Goal: Transaction & Acquisition: Register for event/course

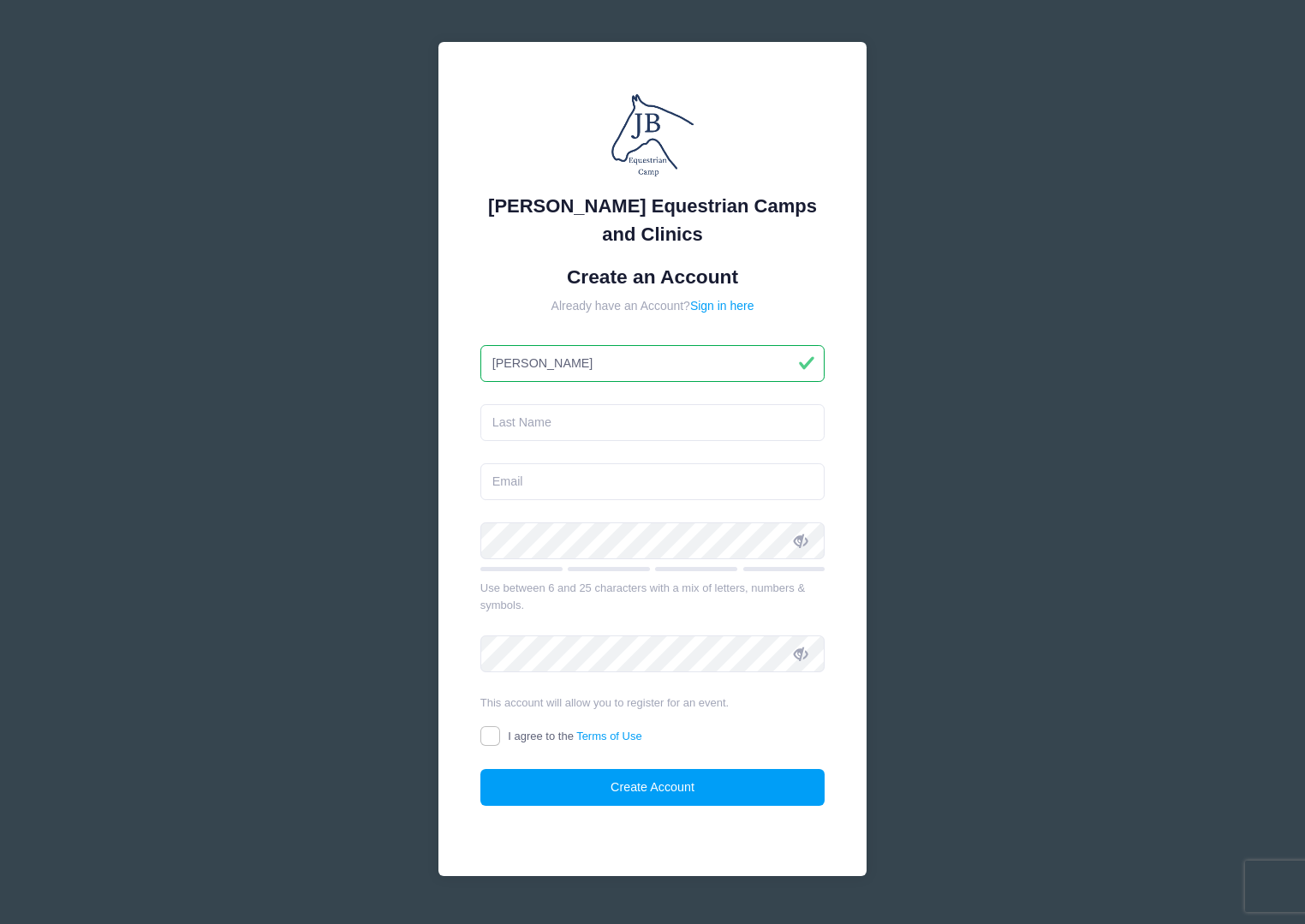
type input "Jess"
type input "von Gal"
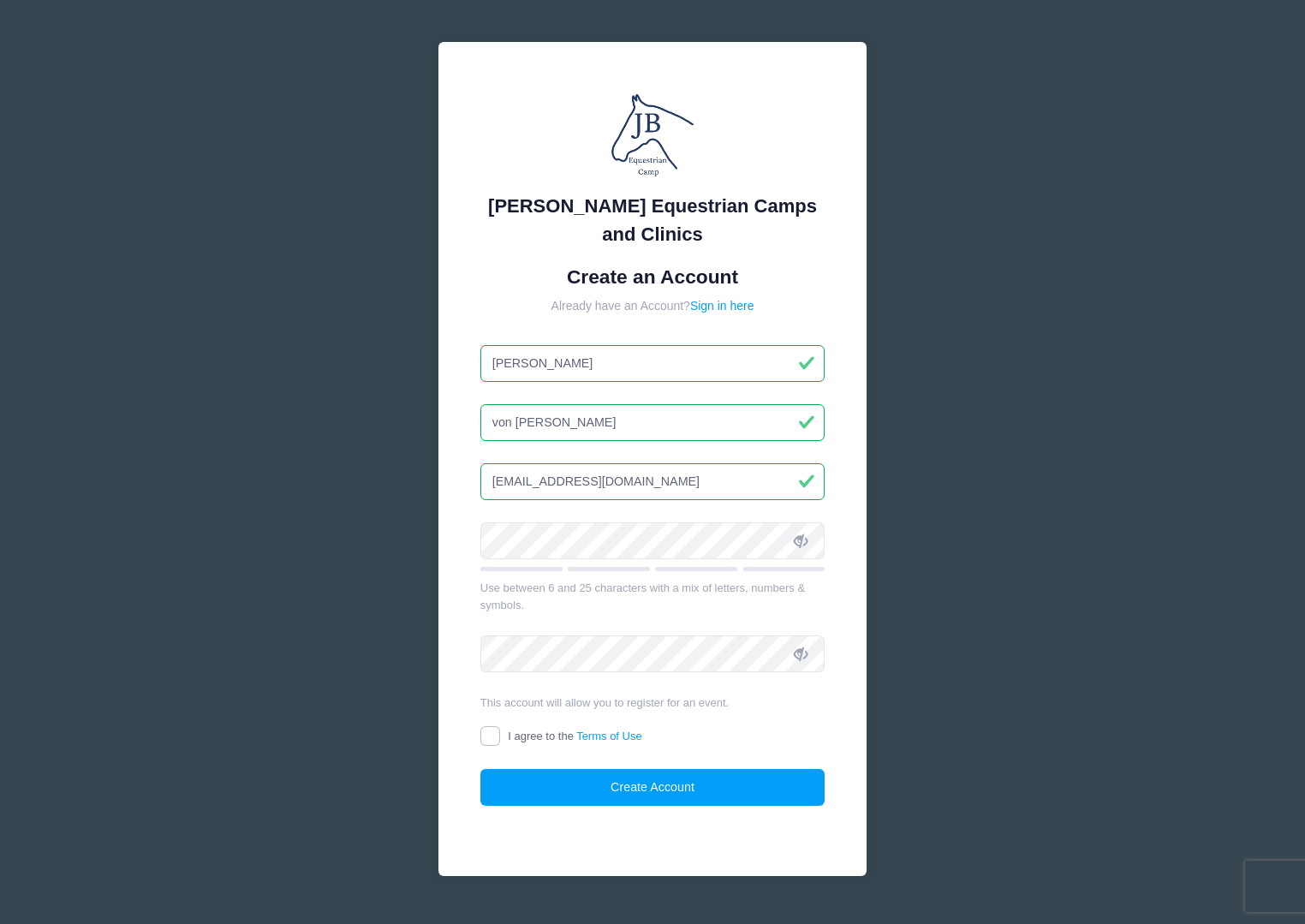
type input "jessbvg@gmail.com"
click at [497, 732] on input "I agree to the Terms of Use" at bounding box center [490, 736] width 20 height 20
checkbox input "true"
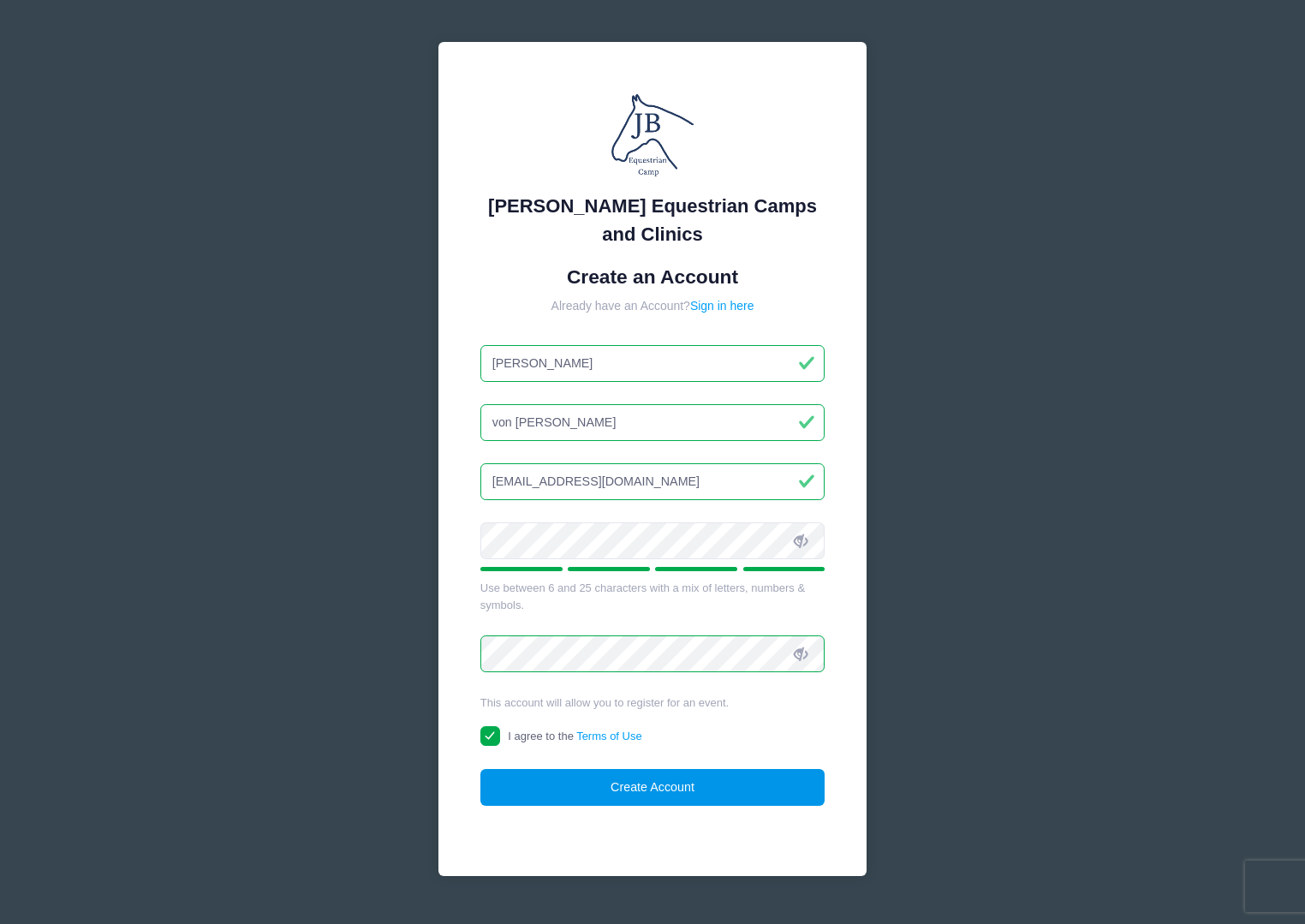
click at [589, 773] on button "Create Account" at bounding box center [652, 786] width 345 height 37
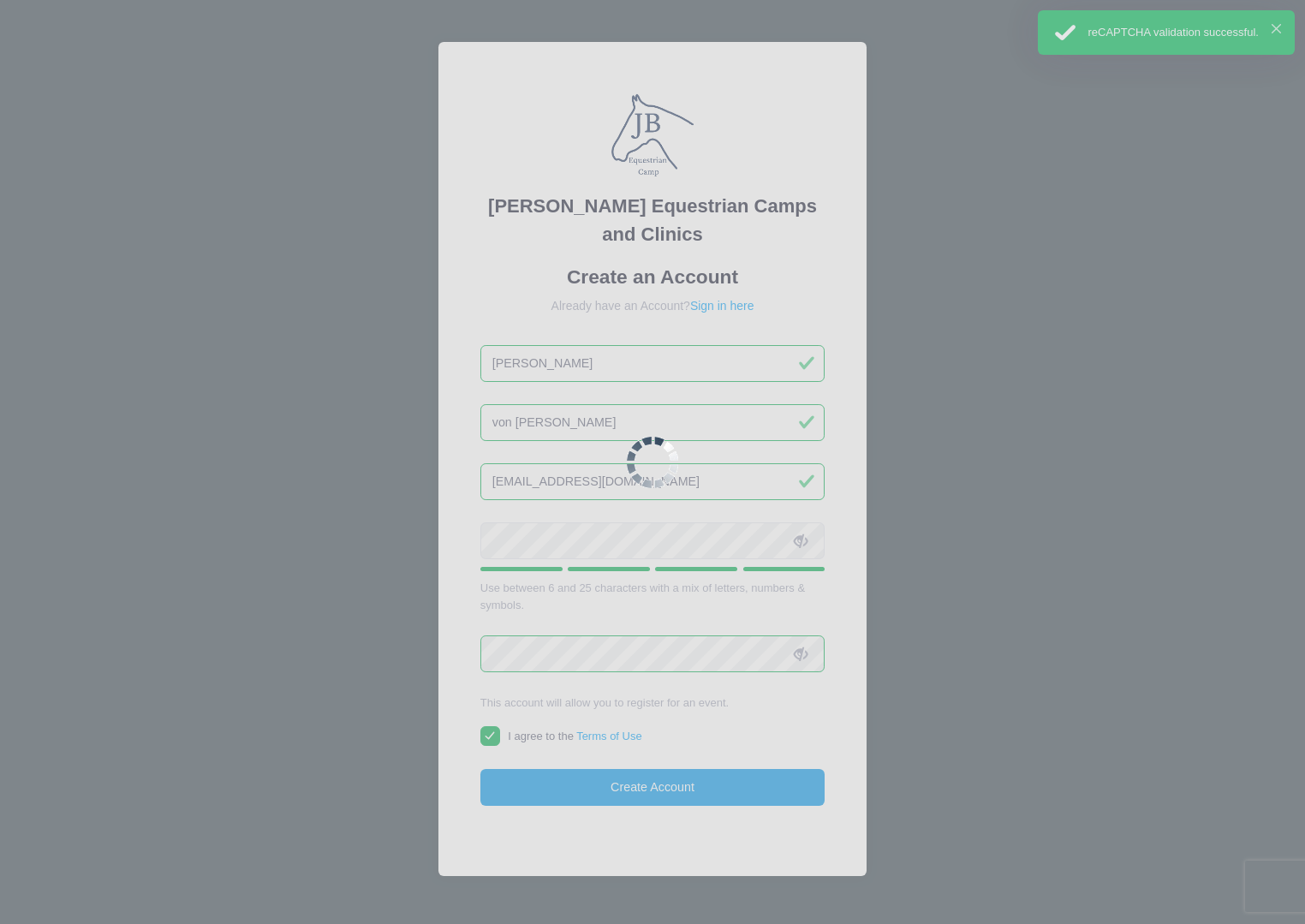
scroll to position [67, 0]
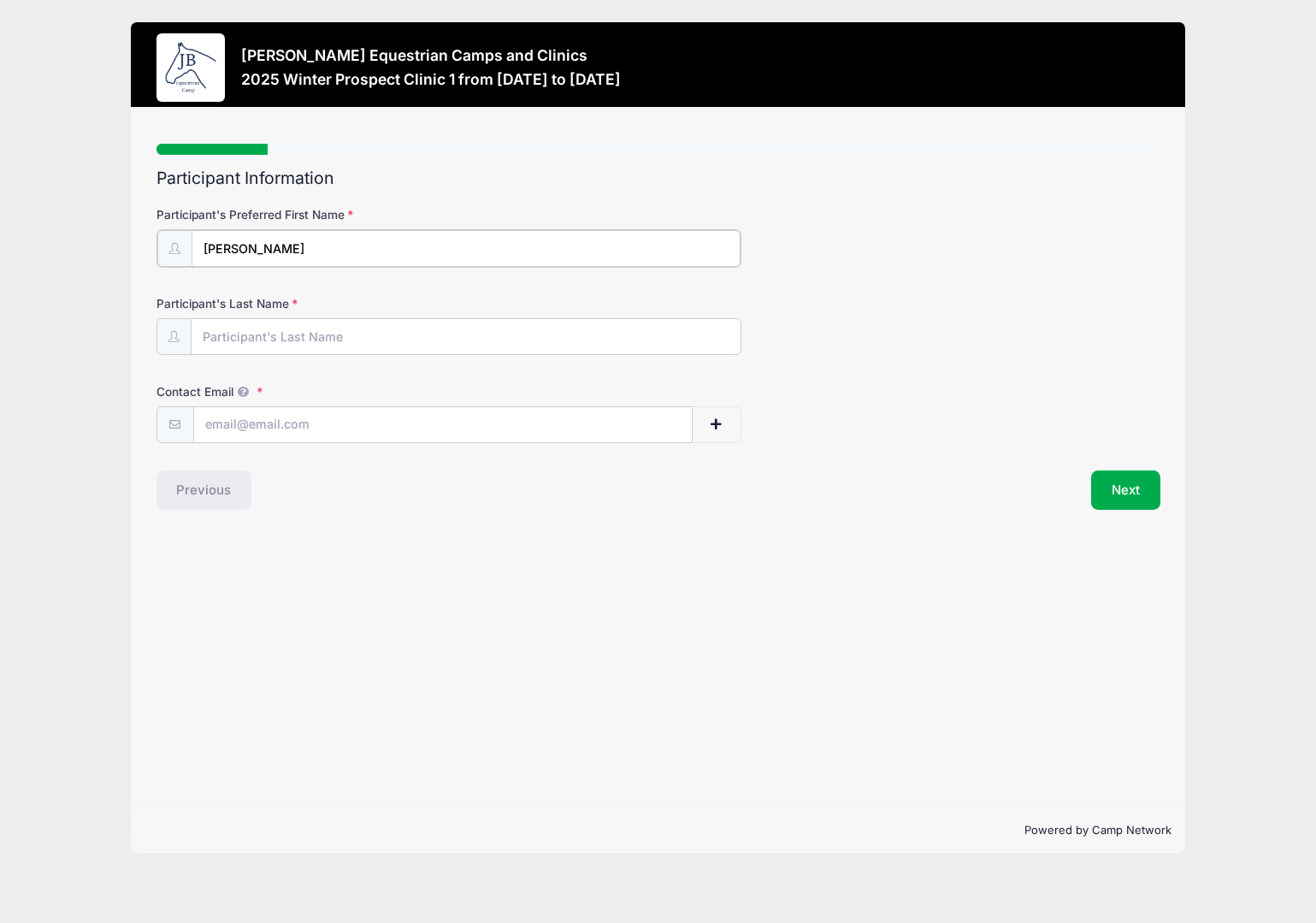
type input "Galyn"
type input "von Gal"
type input "jessbvg@gmail.com"
click at [572, 468] on div "Previous" at bounding box center [403, 488] width 511 height 40
click at [1152, 493] on button "Next" at bounding box center [1125, 488] width 69 height 40
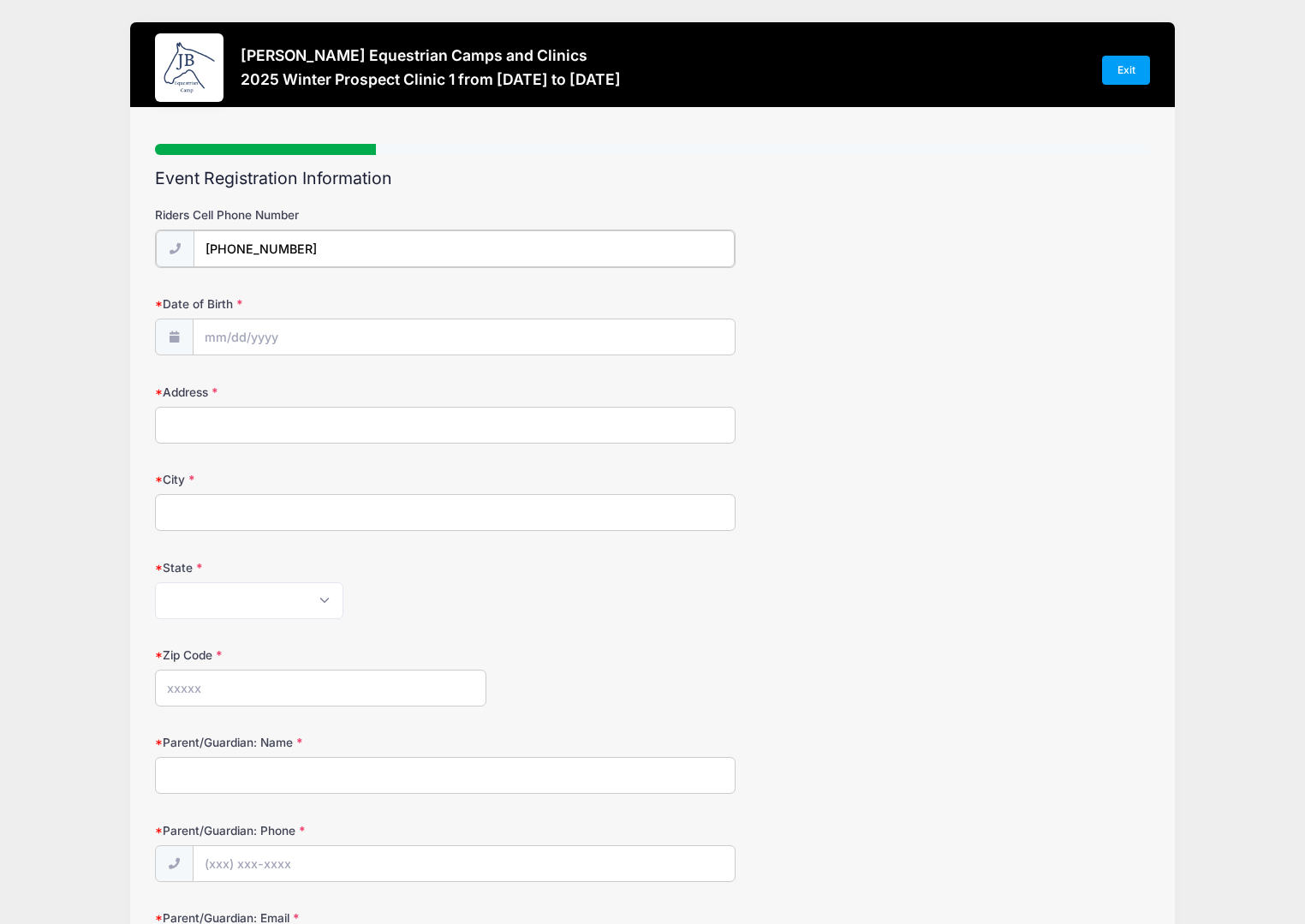
type input "(334) 315-4831"
click at [250, 339] on input "Date of Birth" at bounding box center [464, 335] width 541 height 37
click at [211, 340] on input "Date of Birth" at bounding box center [464, 335] width 541 height 37
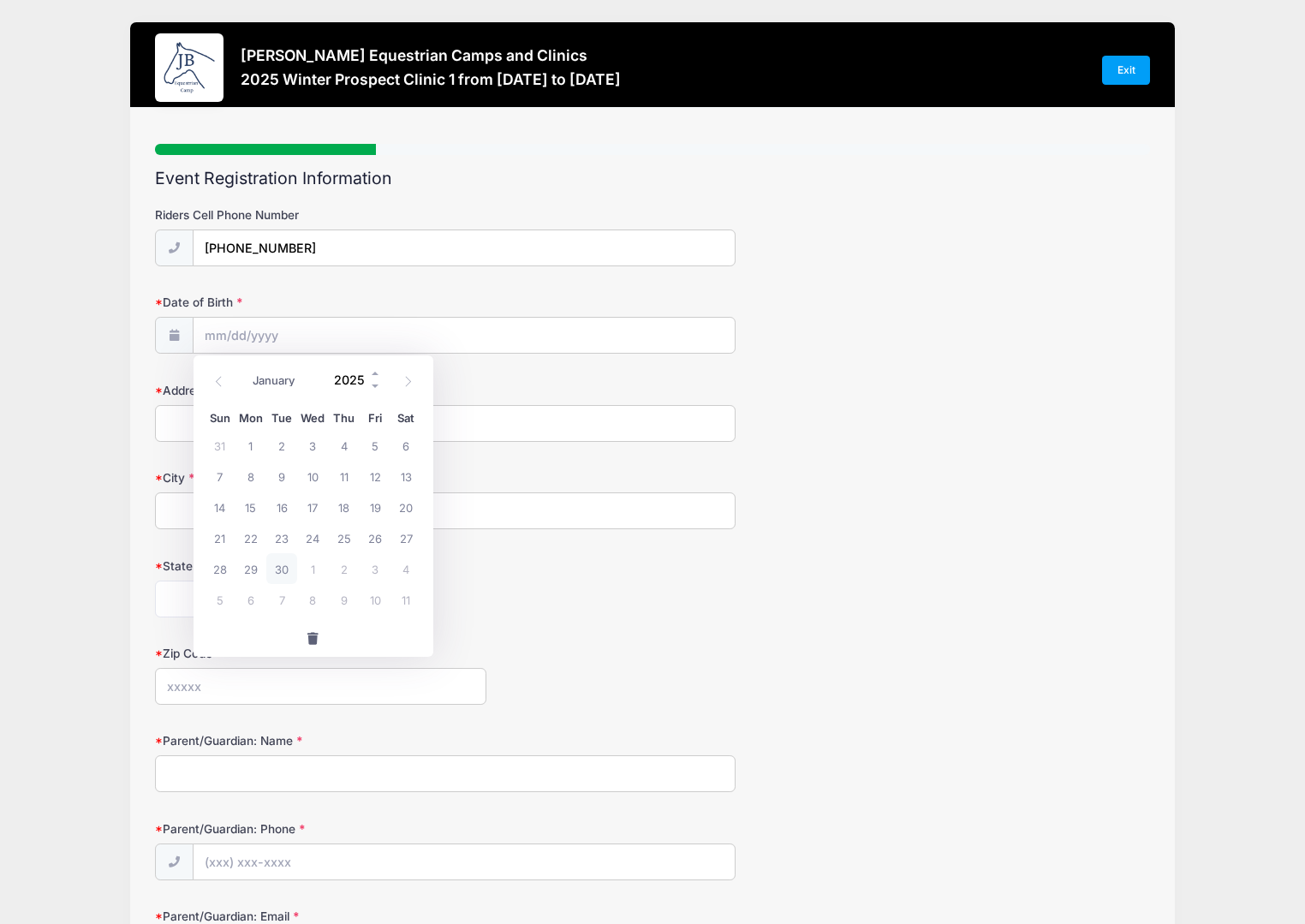
click at [358, 389] on input "2025" at bounding box center [354, 380] width 55 height 26
click at [177, 336] on icon at bounding box center [174, 334] width 14 height 11
click at [234, 342] on input "Date of Birth" at bounding box center [464, 335] width 541 height 37
click at [353, 379] on input "2025" at bounding box center [354, 380] width 55 height 26
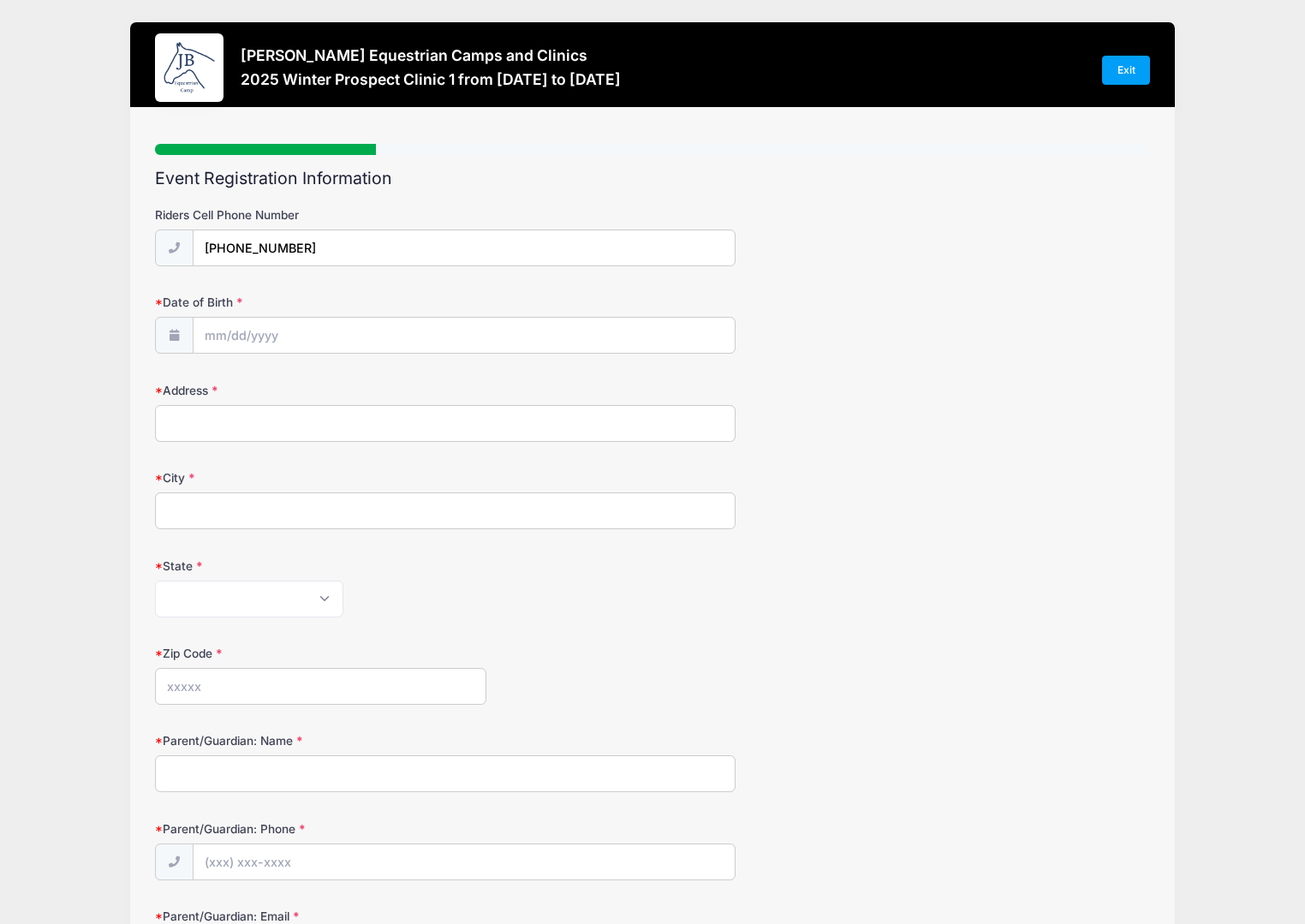
click at [762, 404] on div "Address" at bounding box center [653, 412] width 995 height 60
click at [190, 336] on span at bounding box center [174, 334] width 38 height 37
click at [177, 333] on icon at bounding box center [174, 334] width 14 height 11
click at [236, 336] on input "Date of Birth" at bounding box center [464, 335] width 541 height 37
click at [376, 385] on span at bounding box center [376, 386] width 12 height 13
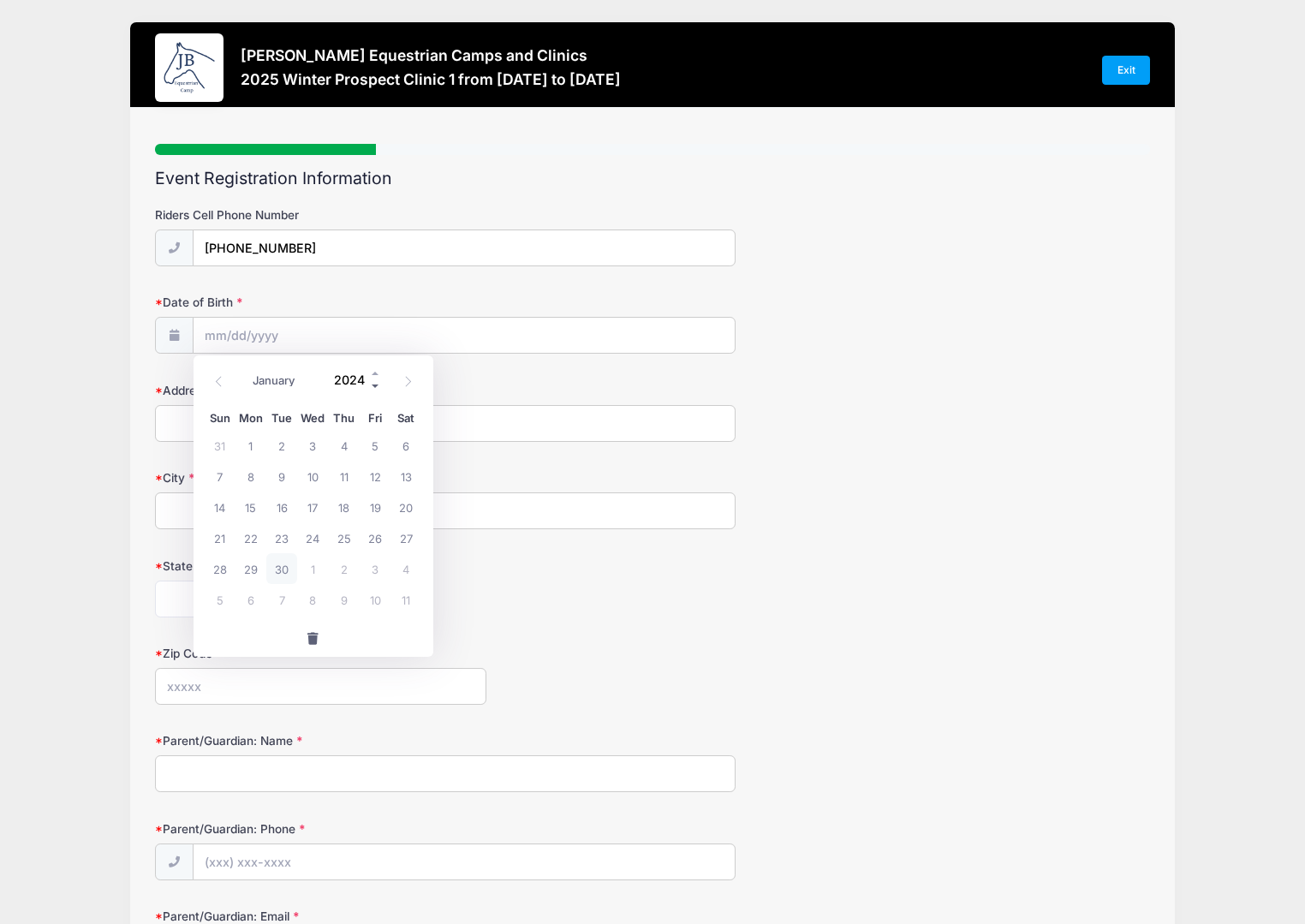
click at [376, 385] on span at bounding box center [376, 386] width 12 height 13
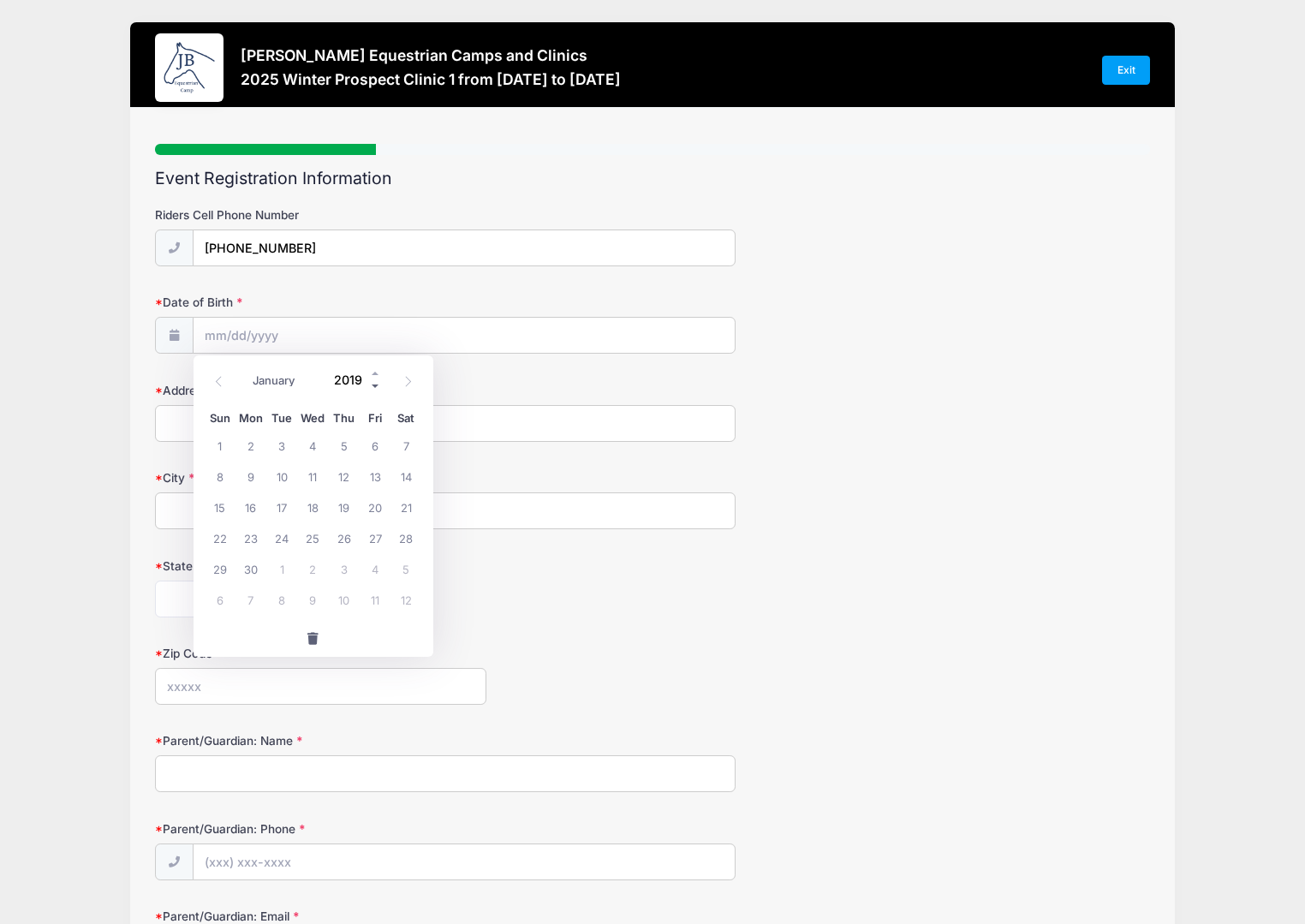
click at [376, 385] on span at bounding box center [376, 386] width 12 height 13
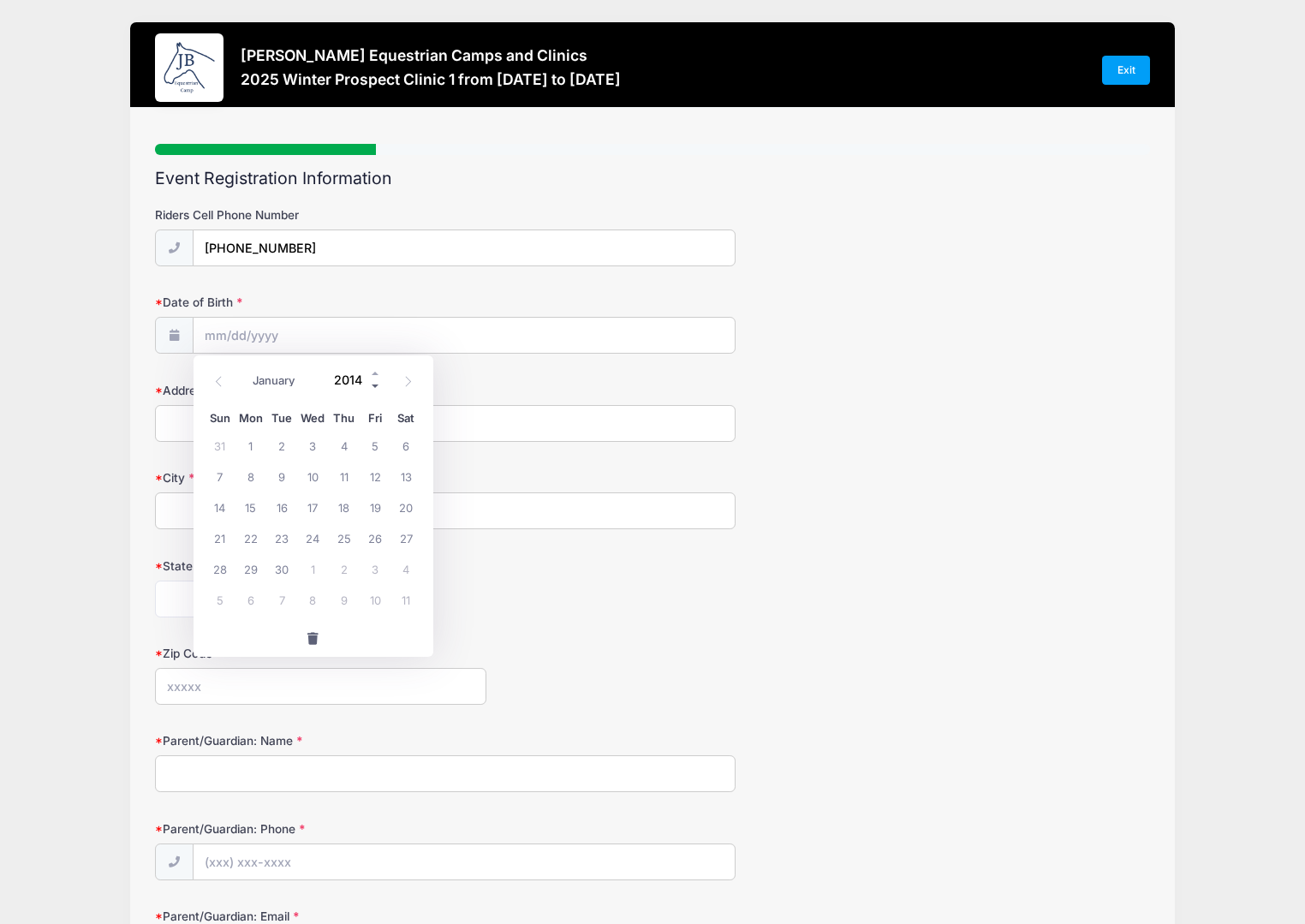
click at [376, 385] on span at bounding box center [376, 386] width 12 height 13
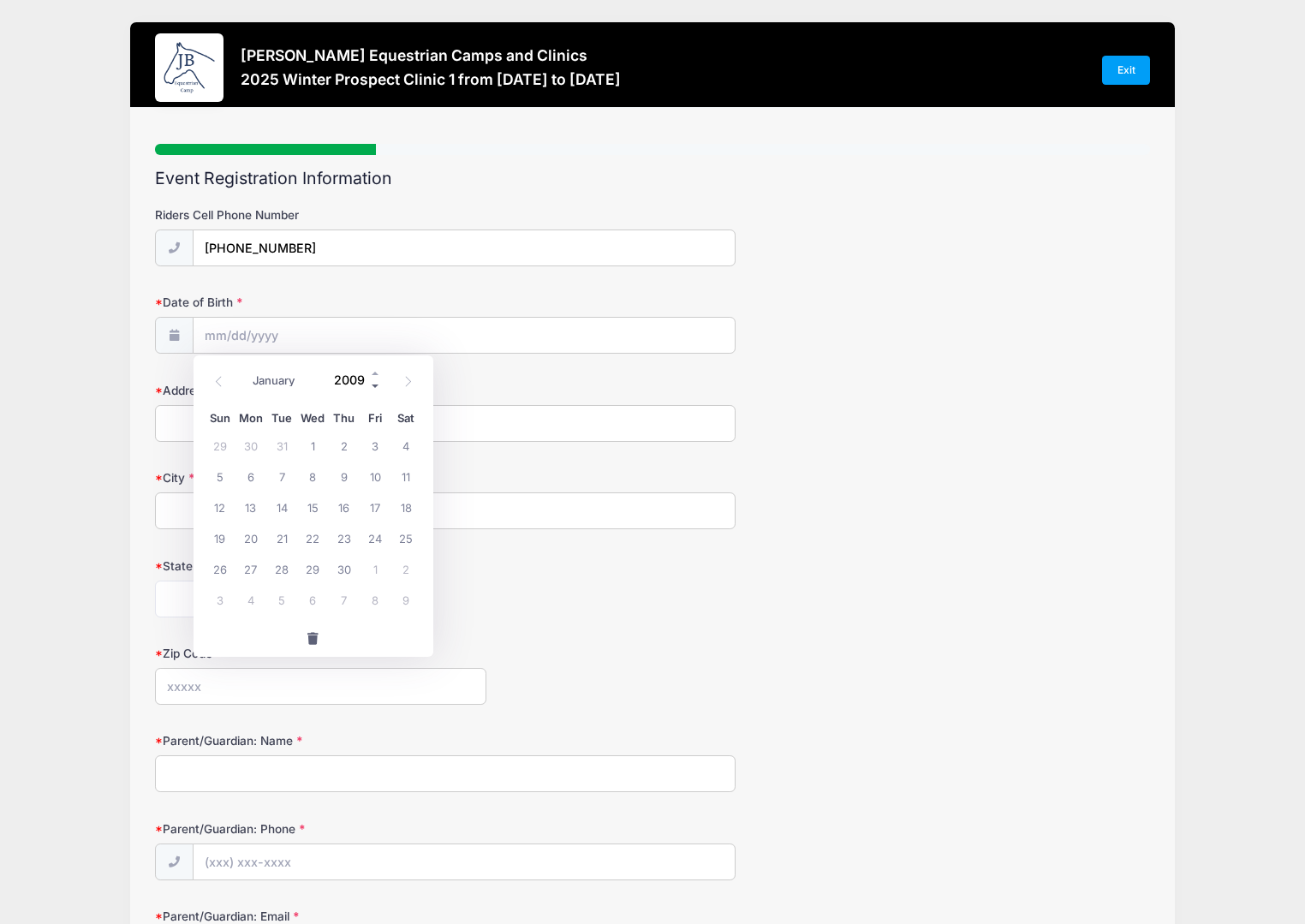
click at [376, 385] on span at bounding box center [376, 386] width 12 height 13
type input "2007"
select select "4"
click at [216, 566] on span "27" at bounding box center [220, 568] width 31 height 31
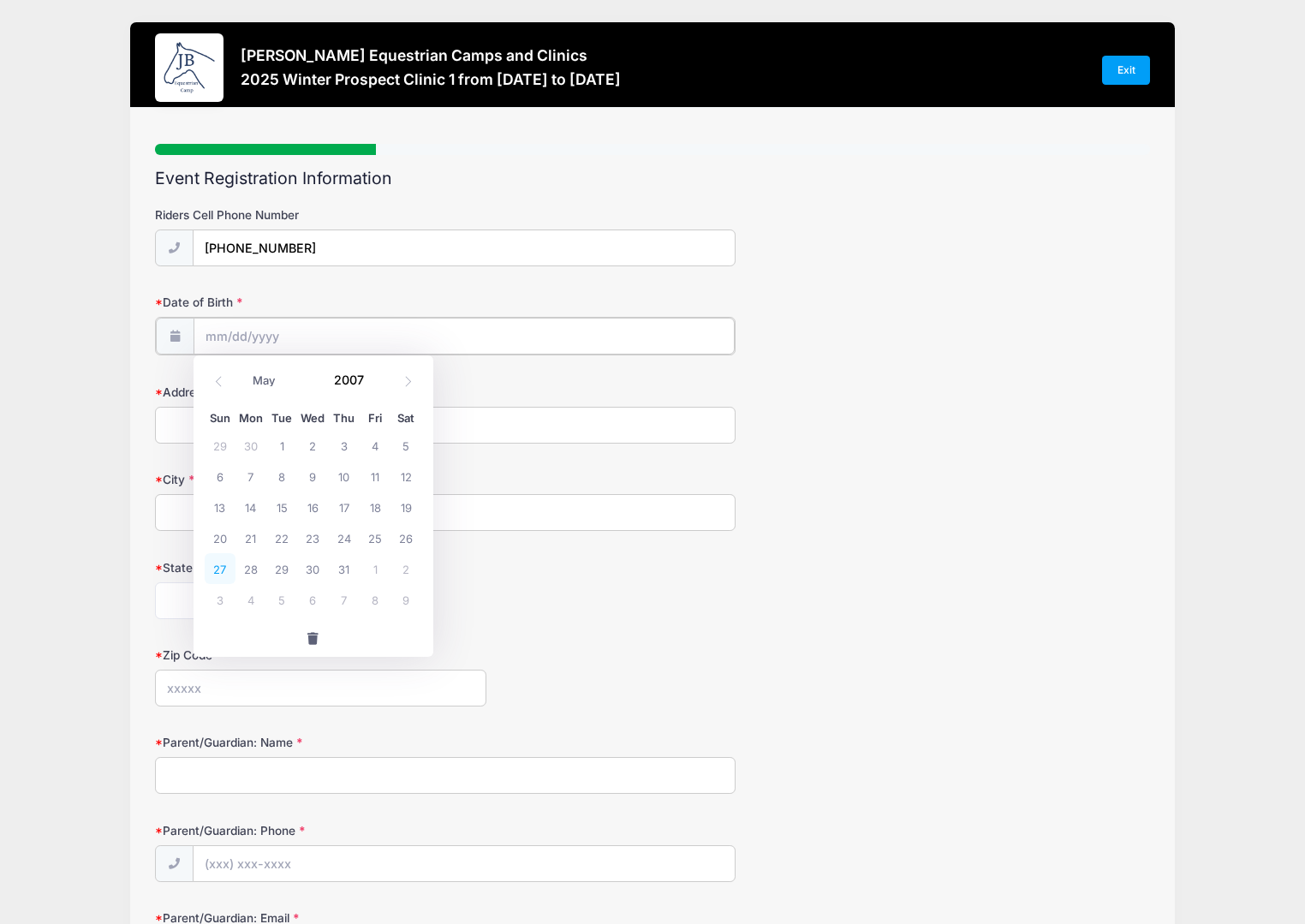
type input "05/27/2007"
type input "2631 Lee Rd. 61"
type input "Auburn"
select select "AL"
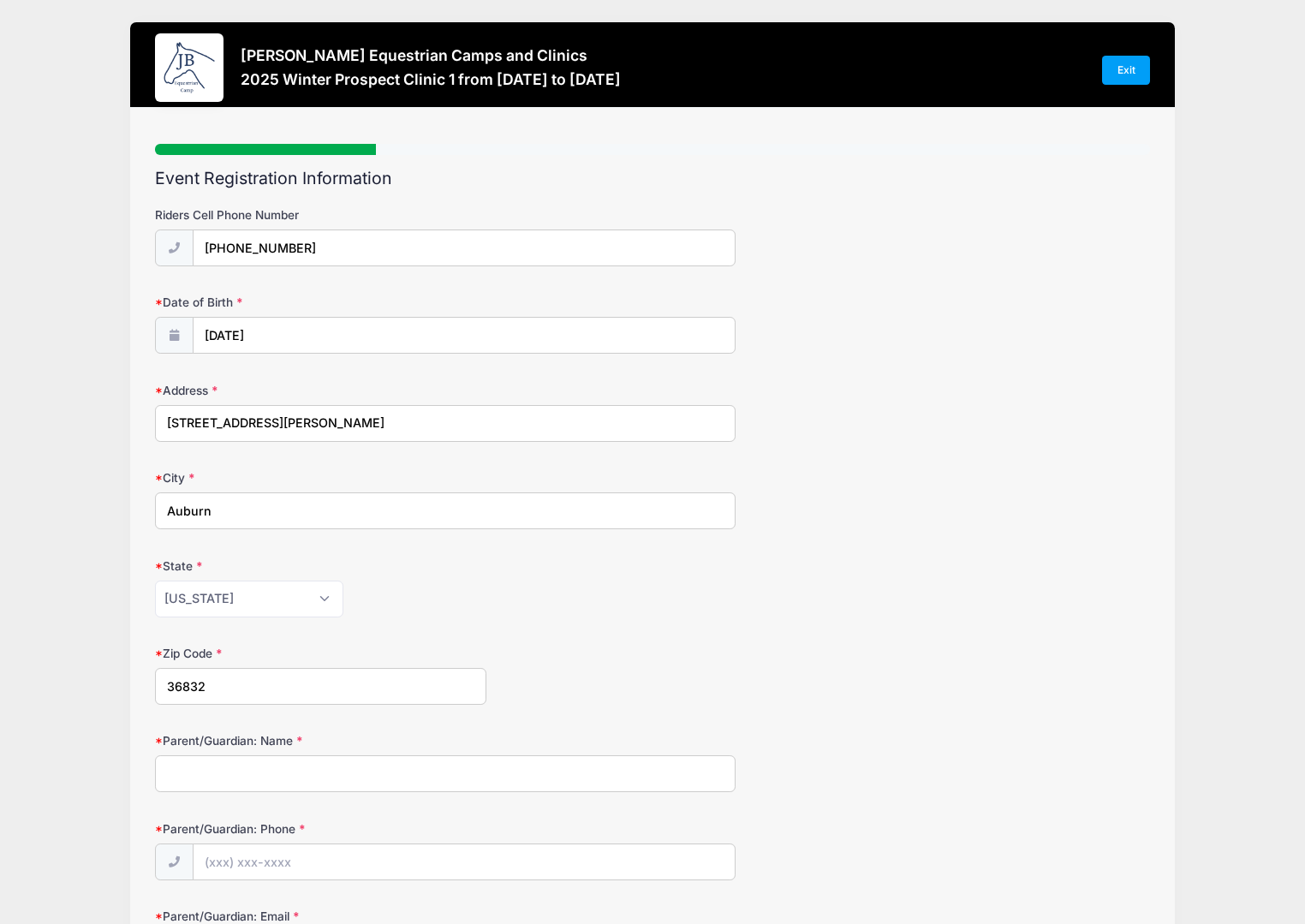
type input "36832"
type input "Jess von Gal"
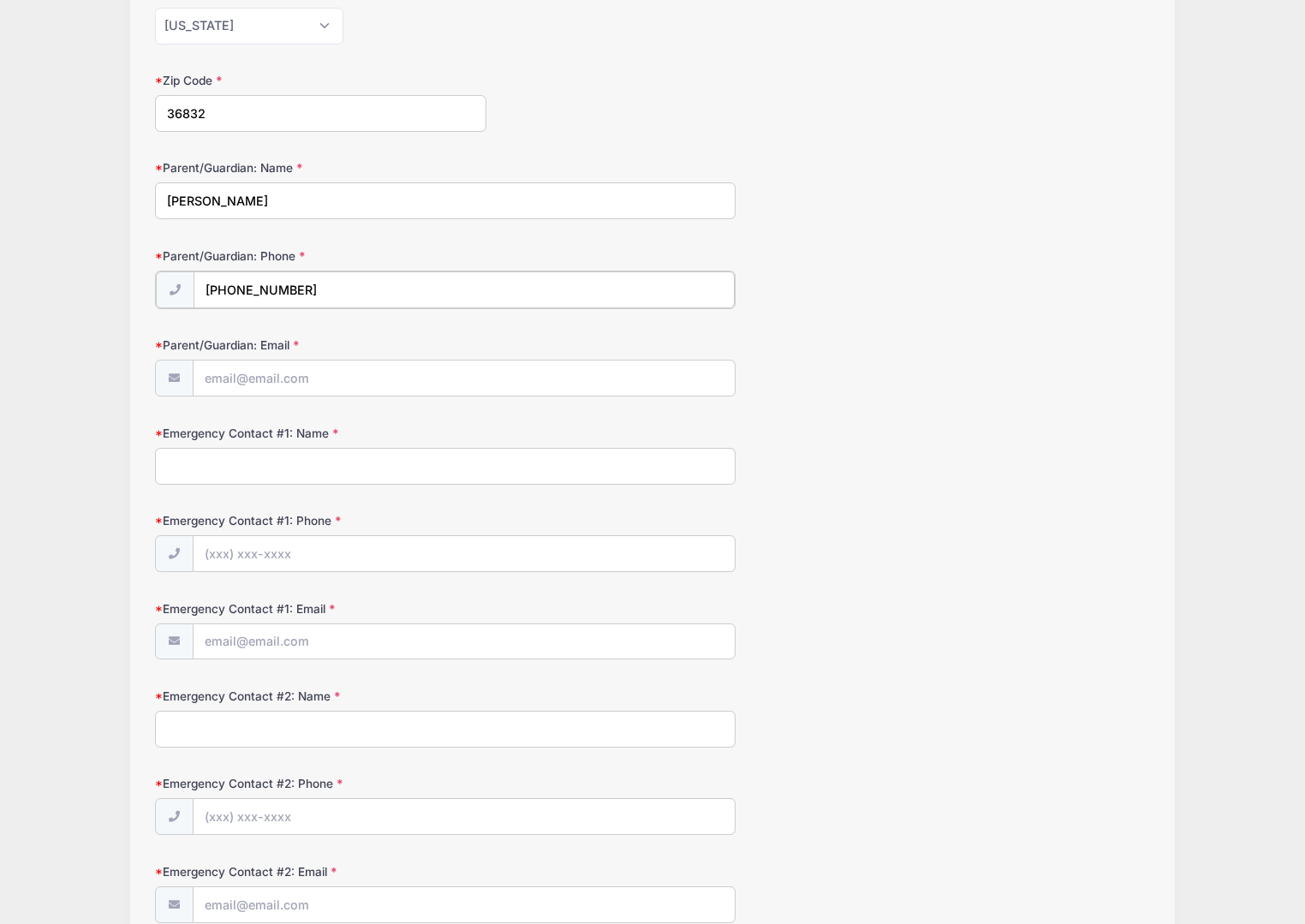
type input "(334) 315-5377"
type input "jessbvg@gmail.com"
type input "Jess von Gal"
type input "(334) 315-5377"
type input "N"
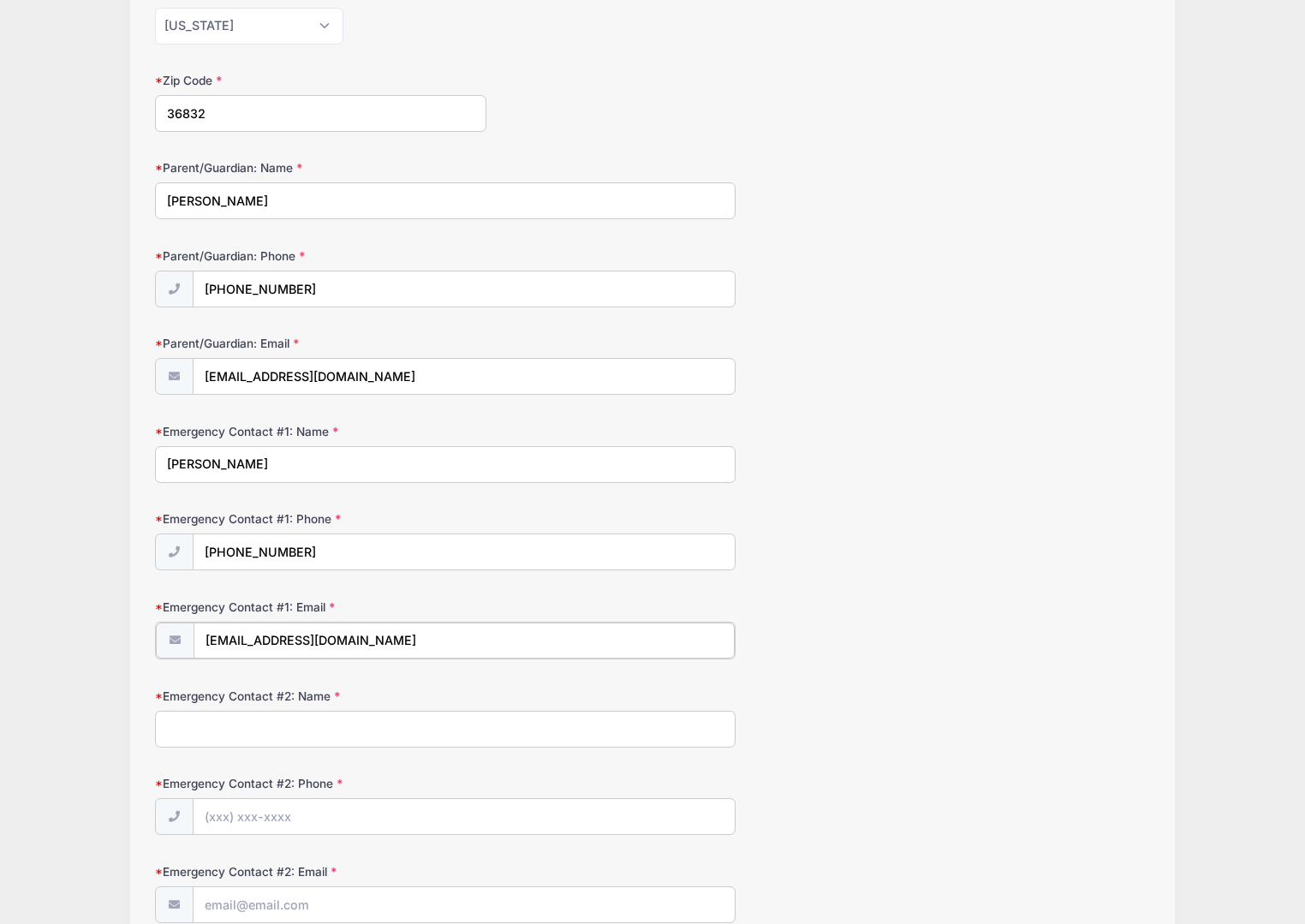
type input "jessbvg@gmail.com"
type input "Nick von Gal"
type input "(334) 799-6425"
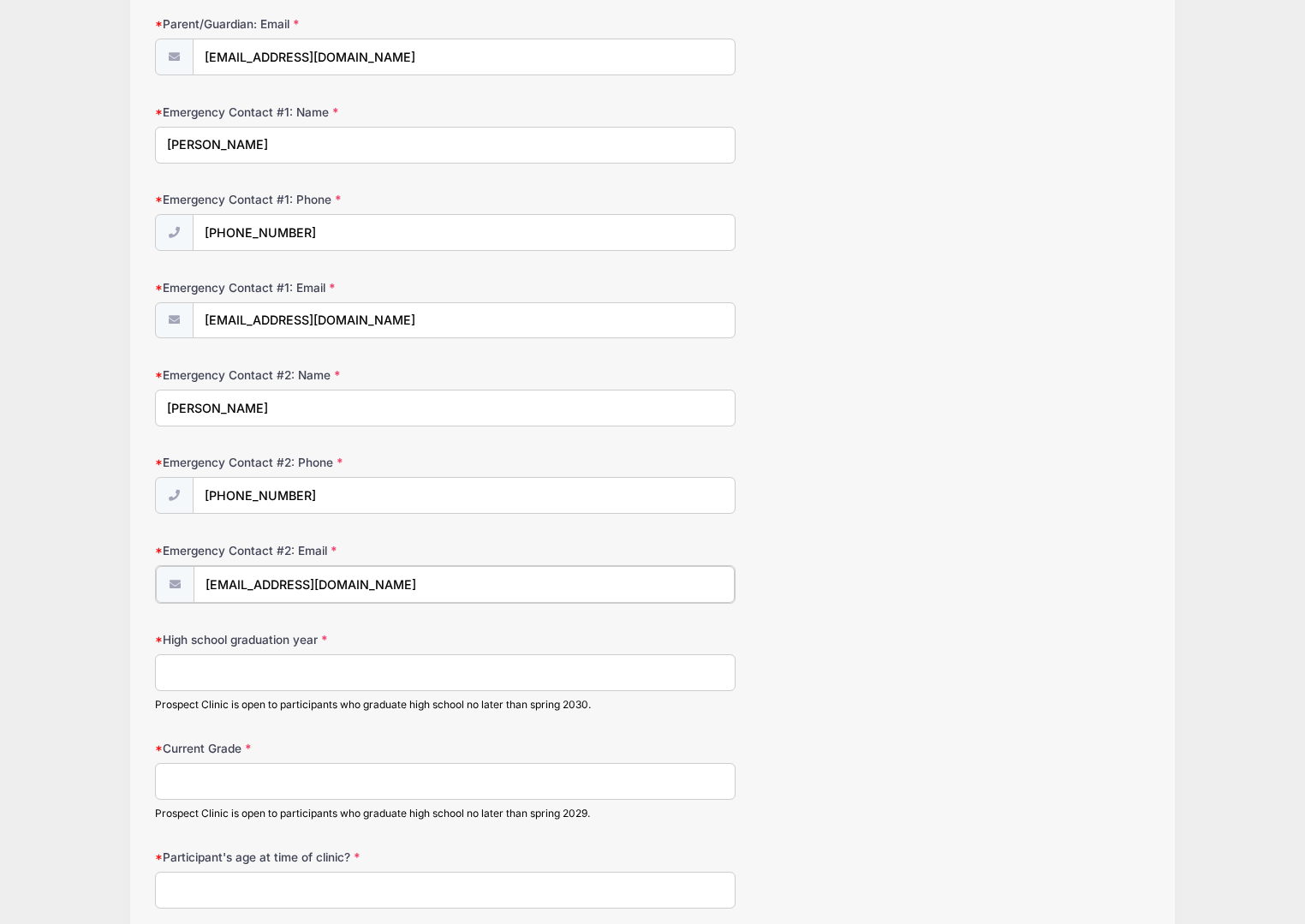
scroll to position [1081, 0]
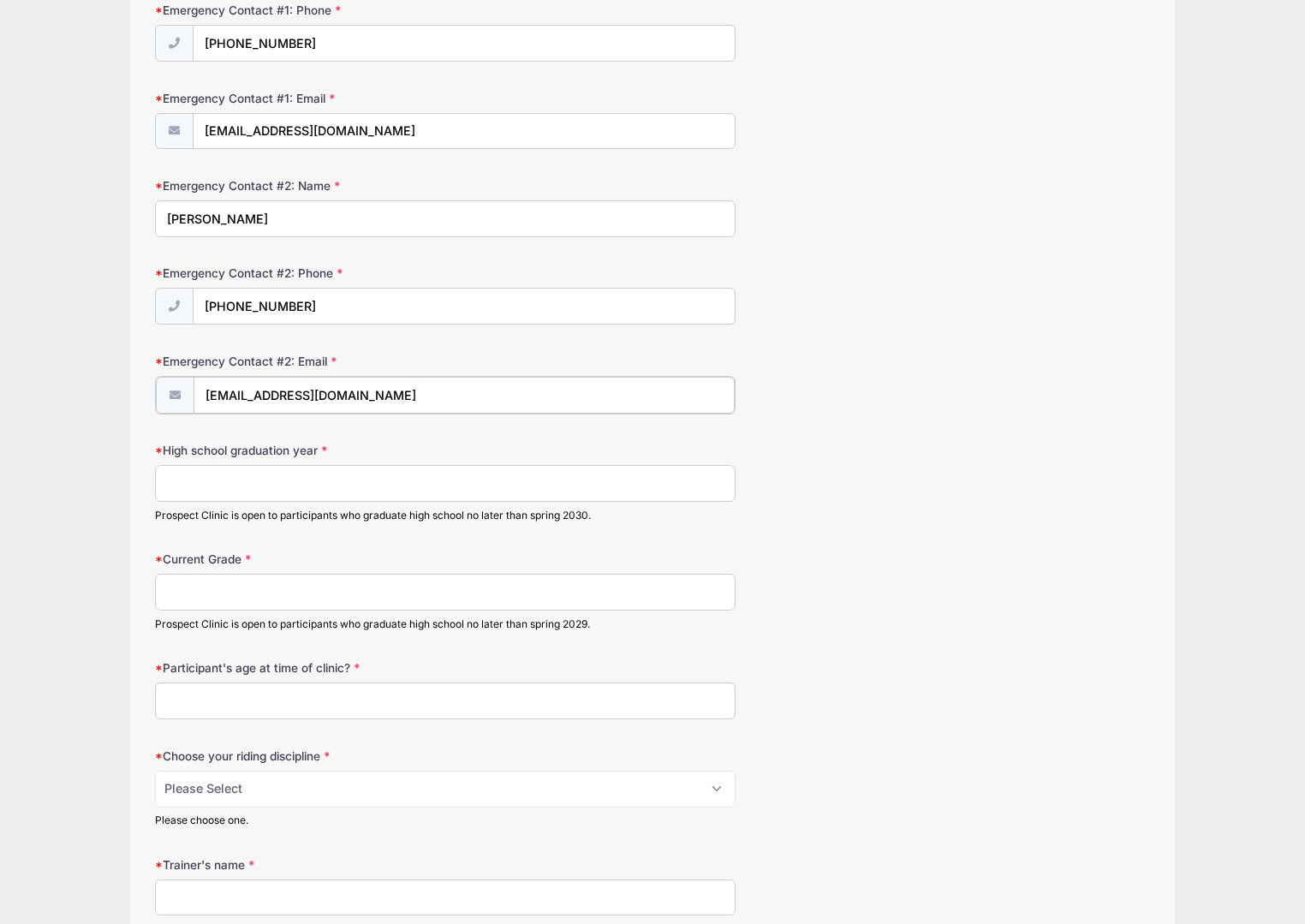
type input "nickvongal@gmail.com"
click at [206, 463] on input "High school graduation year" at bounding box center [445, 481] width 581 height 37
type input "2026"
click at [201, 589] on input "Current Grade" at bounding box center [445, 590] width 581 height 37
type input "12"
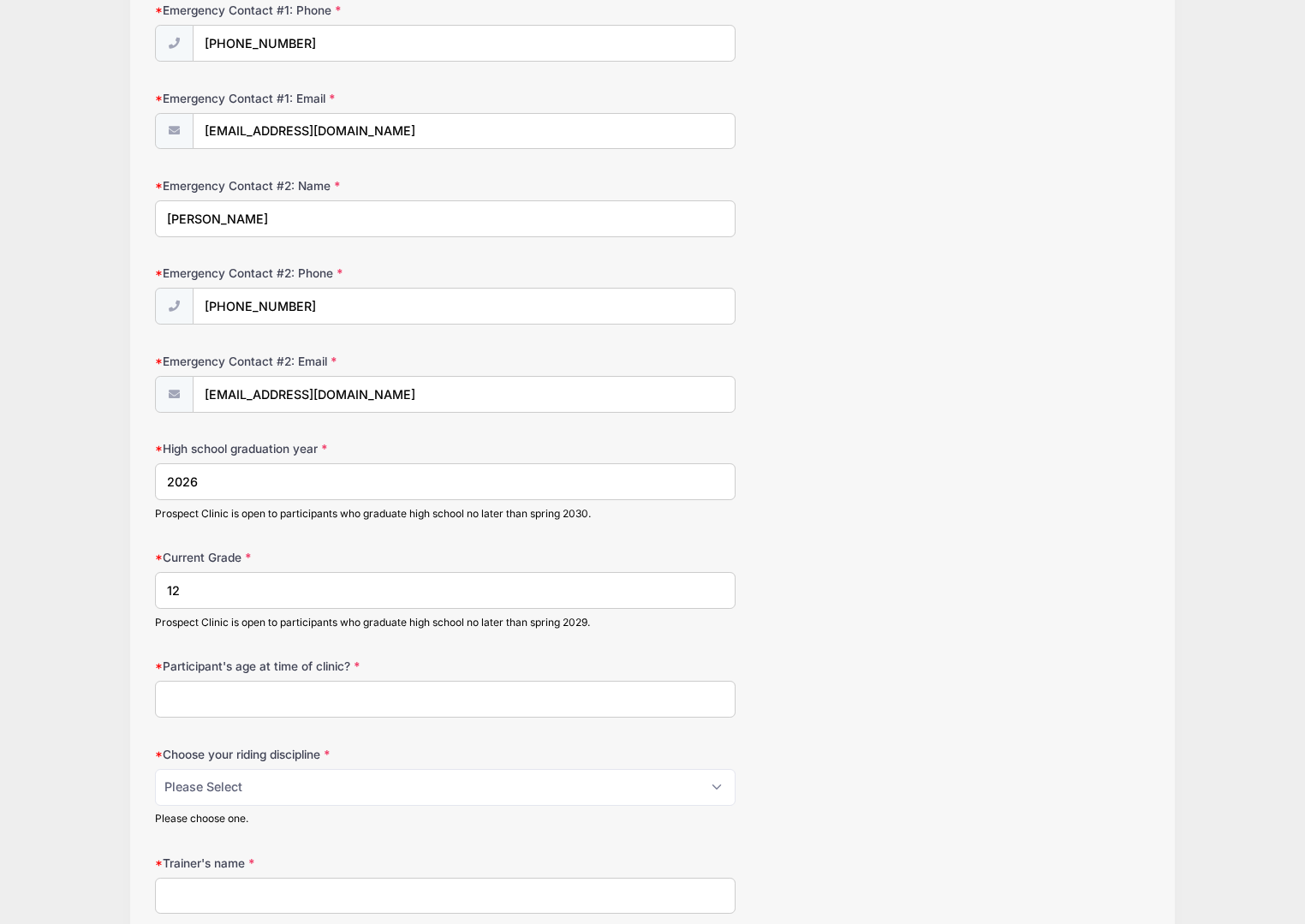
click at [237, 689] on input "Participant's age at time of clinic?" at bounding box center [445, 698] width 581 height 37
type input "16"
select select "western horsemanship"
click at [79, 793] on div "Jessica Braswell Equestrian Camps and Clinics 2025 Winter Prospect Clinic 1 fro…" at bounding box center [652, 292] width 1254 height 2746
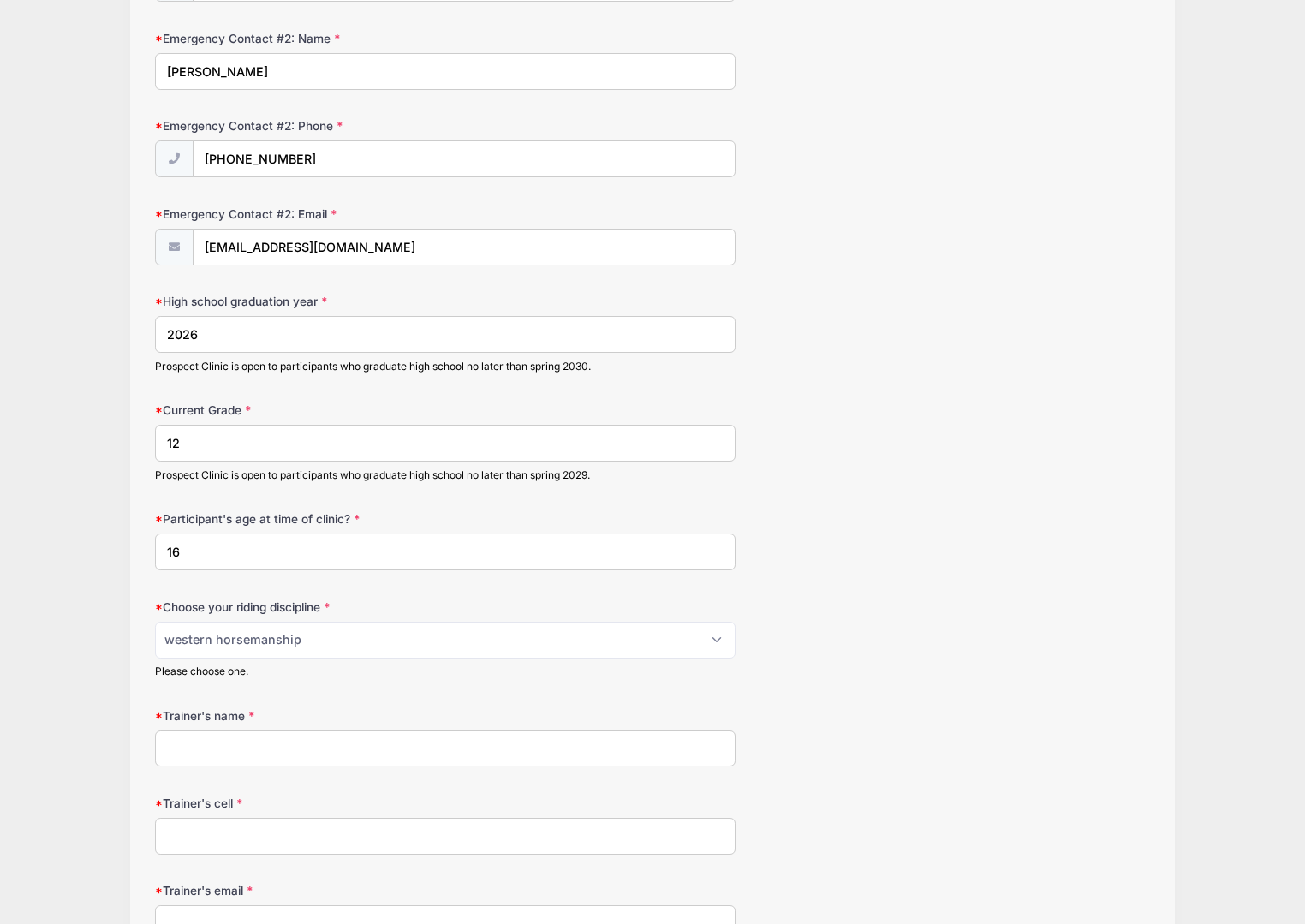
scroll to position [1371, 0]
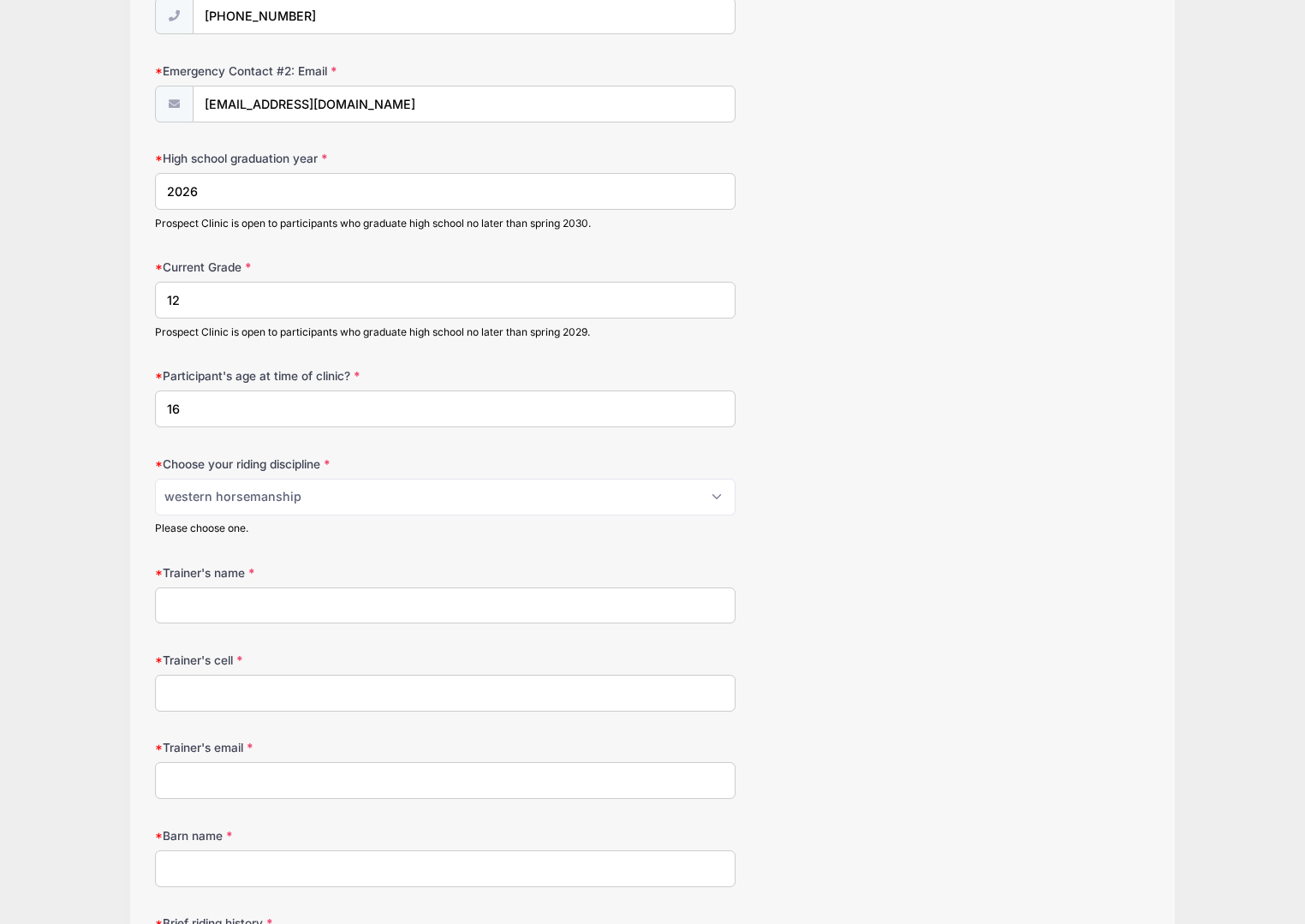
click at [200, 574] on div "Trainer's name" at bounding box center [653, 594] width 995 height 60
type input "Scott Tyrrell"
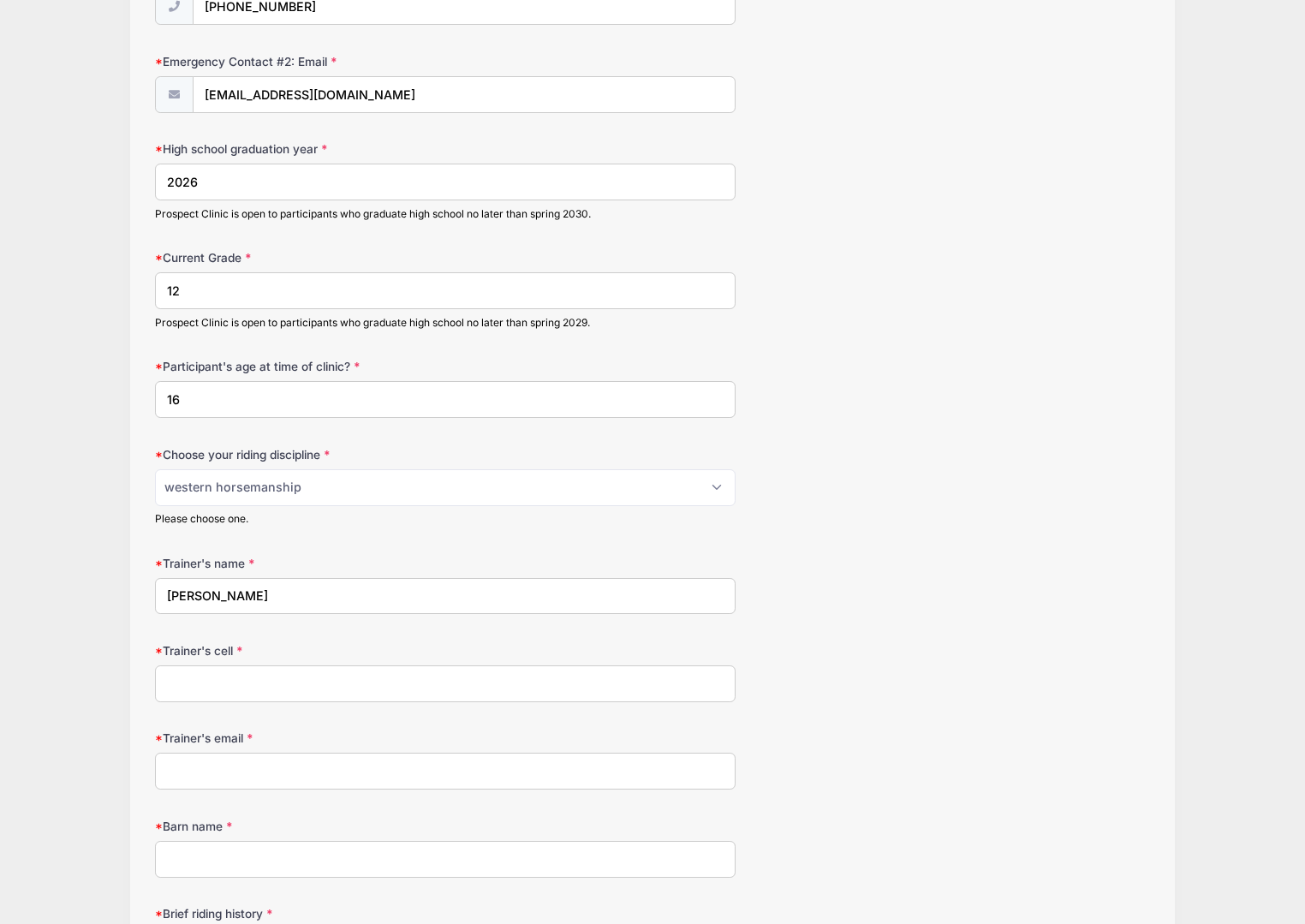
scroll to position [1409, 0]
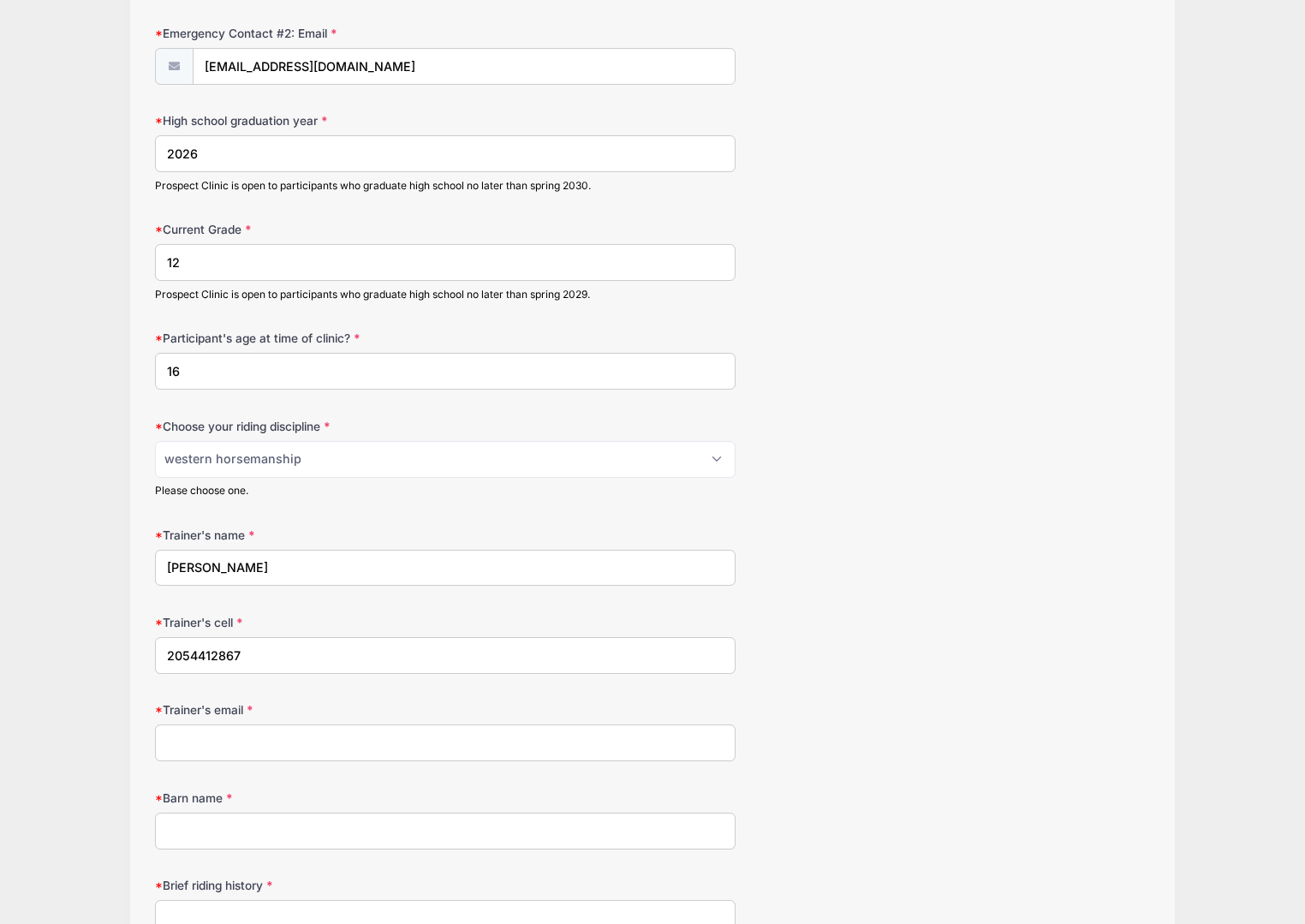
type input "2054412867"
type input "tytails1011@gmail.com"
type input "Tyrrell Quarter Horses"
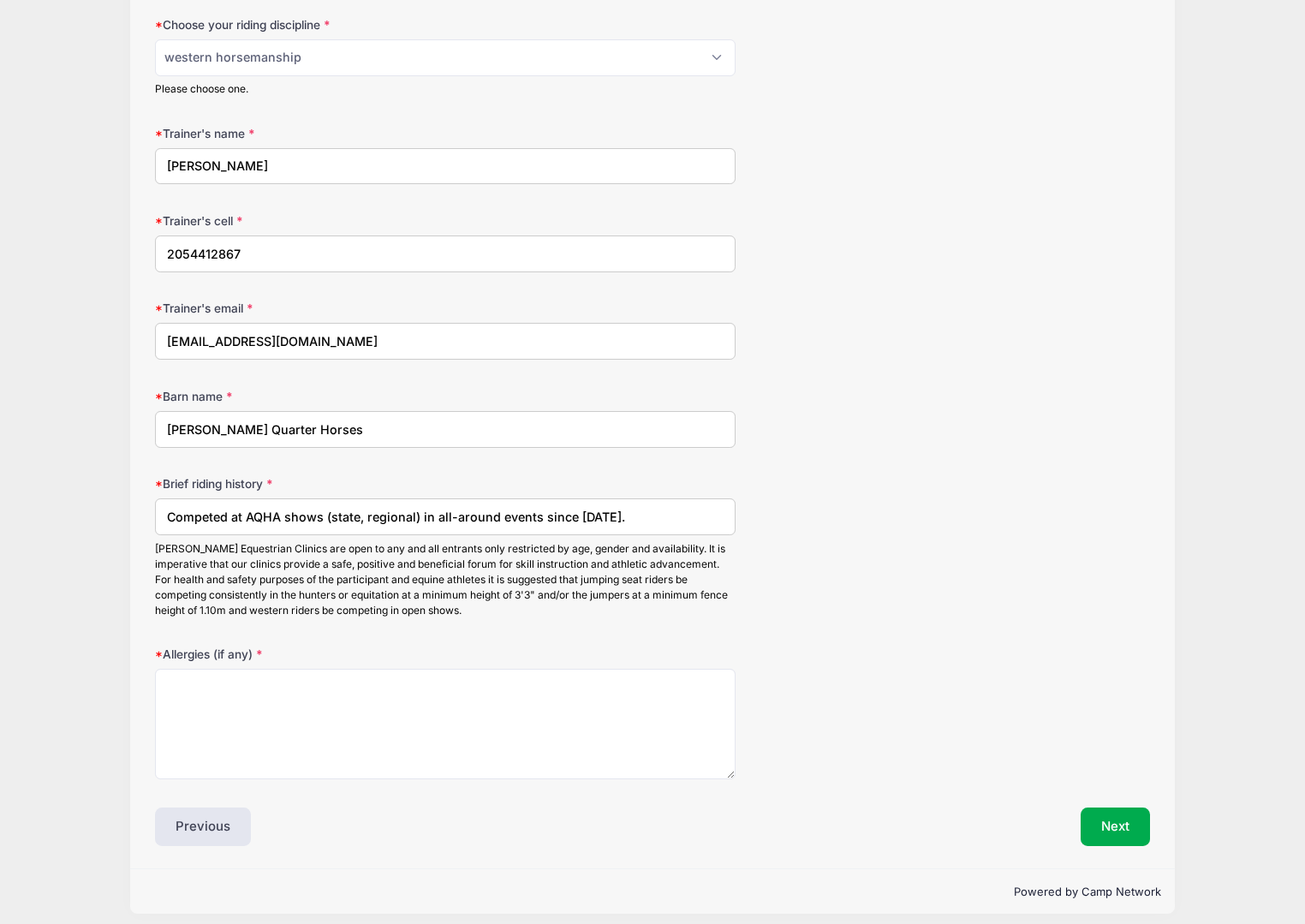
type input "Competed at AQHA shows (state, regional) in all-around events since 2020."
click at [240, 698] on textarea "Allergies (if any)" at bounding box center [445, 724] width 581 height 111
type textarea "None."
click at [633, 508] on input "Competed at AQHA shows (state, regional) in all-around events since 2020." at bounding box center [445, 516] width 581 height 37
click at [394, 507] on input "Competed at AQHA shows (state, regional) in all-around events since 2020. Galyn…" at bounding box center [445, 516] width 581 height 37
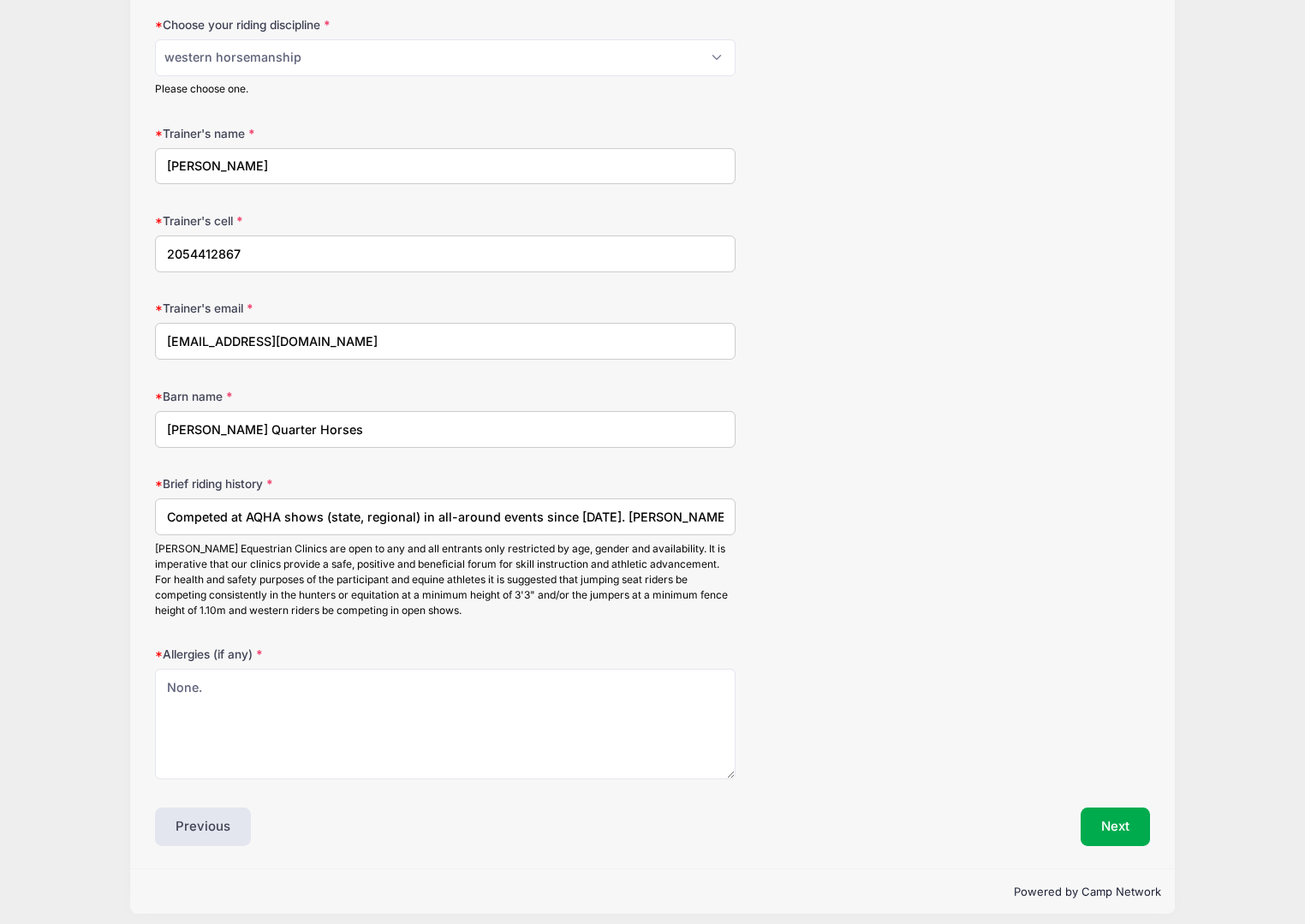
click at [394, 508] on input "Competed at AQHA shows (state, regional) in all-around events since 2020. Galyn…" at bounding box center [445, 516] width 581 height 37
click at [453, 512] on input "Competed at AQHA shows (state, regional) in all-around events since 2020. Galyn…" at bounding box center [445, 516] width 581 height 37
click at [451, 508] on input "Competed at AQHA shows (state, regional) in all-around events since 2020. Galyn…" at bounding box center [445, 516] width 581 height 37
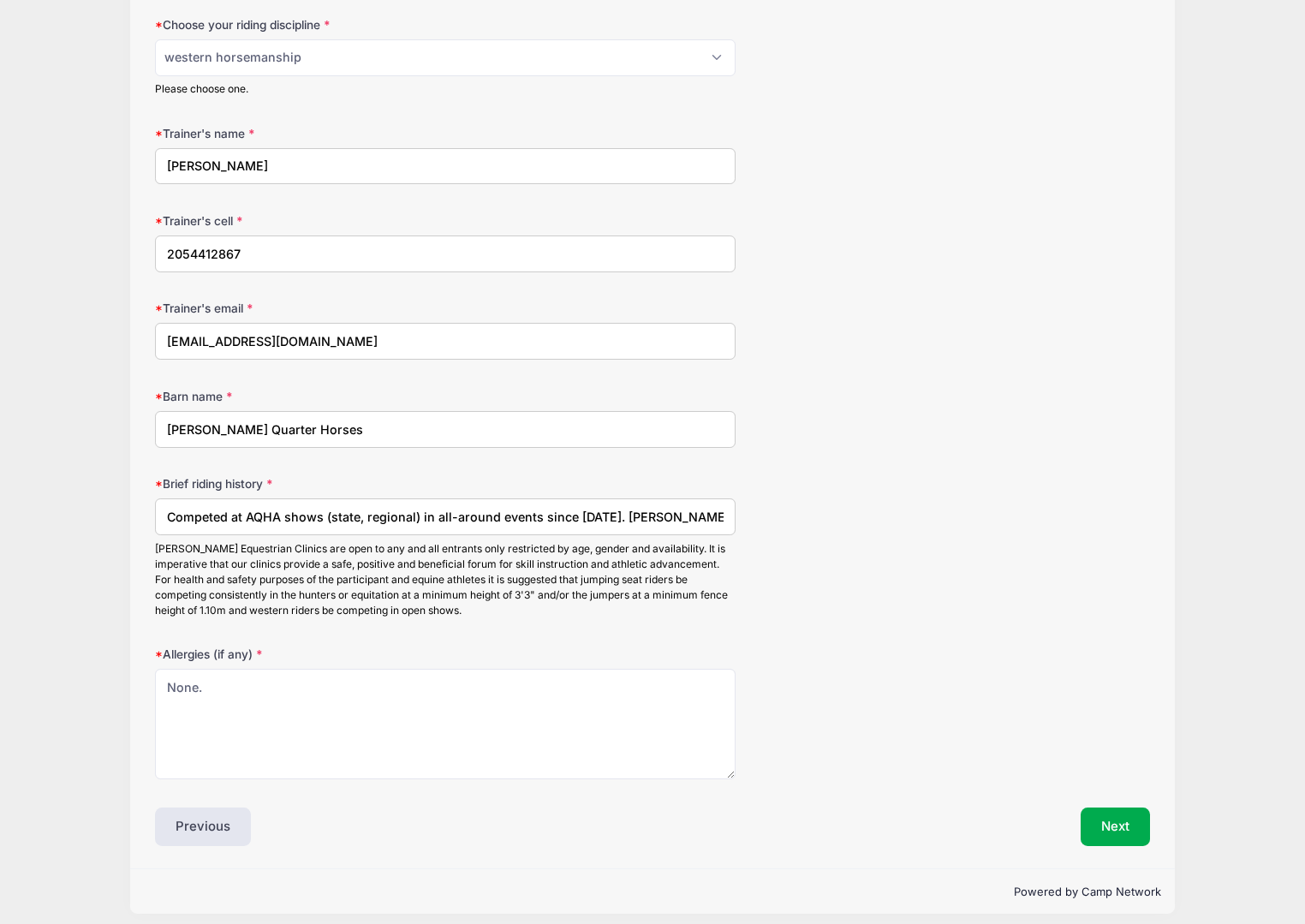
click at [577, 508] on input "Competed at AQHA shows (state, regional) in all-around events since 2020. Galyn…" at bounding box center [445, 516] width 581 height 37
type input "Competed at AQHA shows (state, regional) in all-around events since 2020. Galyn…"
click at [1106, 811] on button "Next" at bounding box center [1115, 827] width 69 height 40
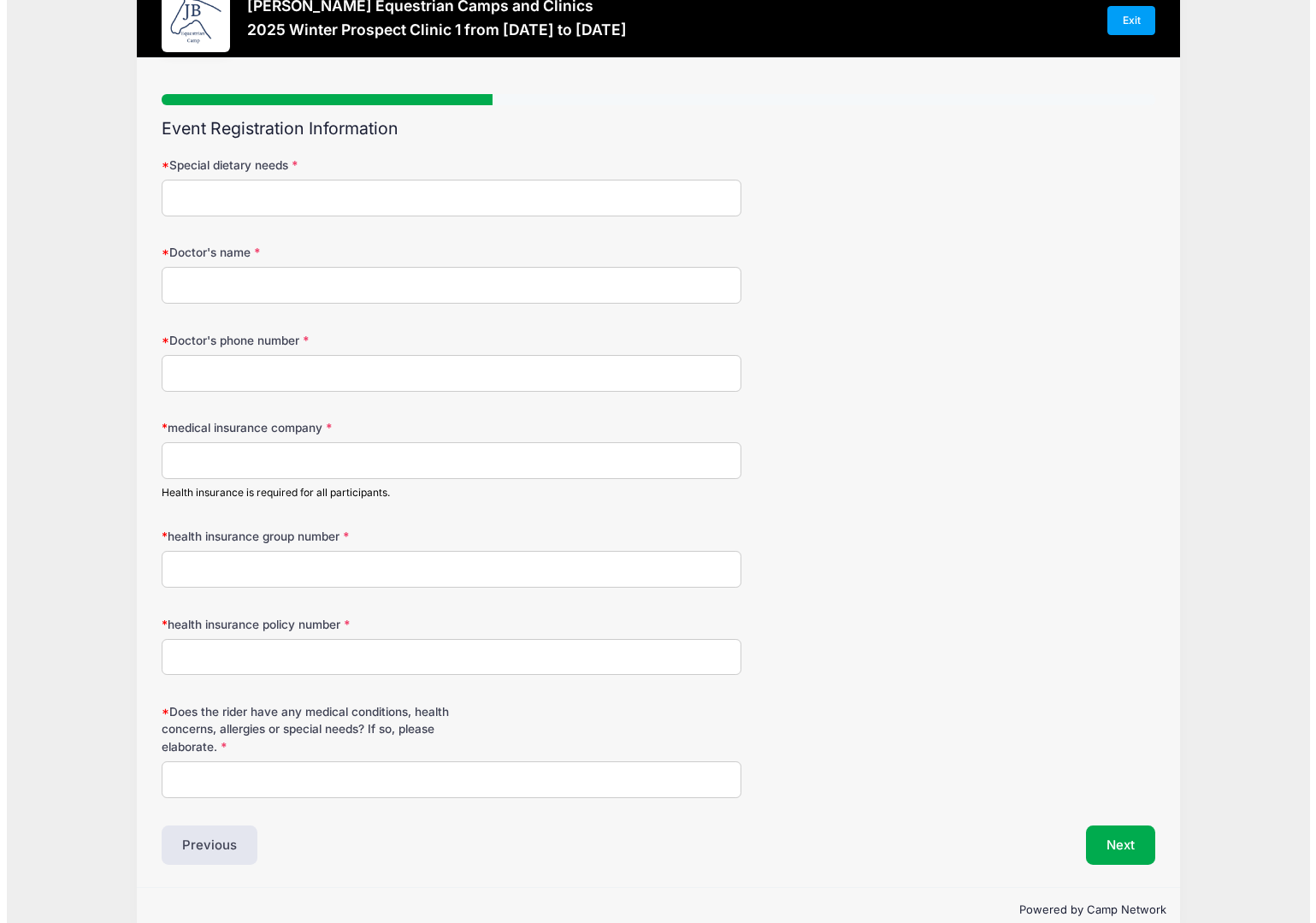
scroll to position [0, 0]
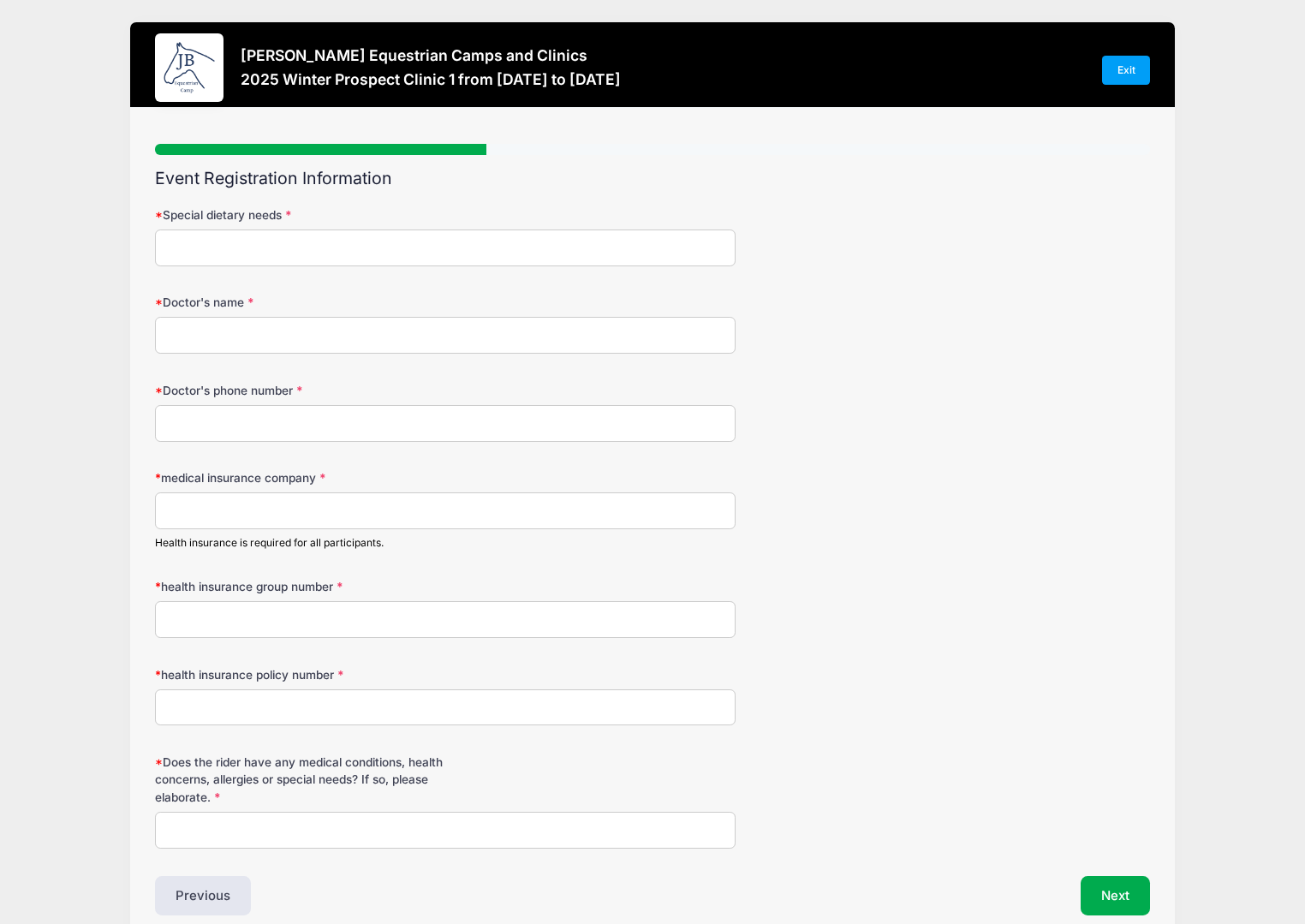
click at [175, 254] on input "Special dietary needs" at bounding box center [445, 247] width 581 height 37
type input "N/A"
type input "Ben Chapell"
type input "2568257871"
type input "BCBS"
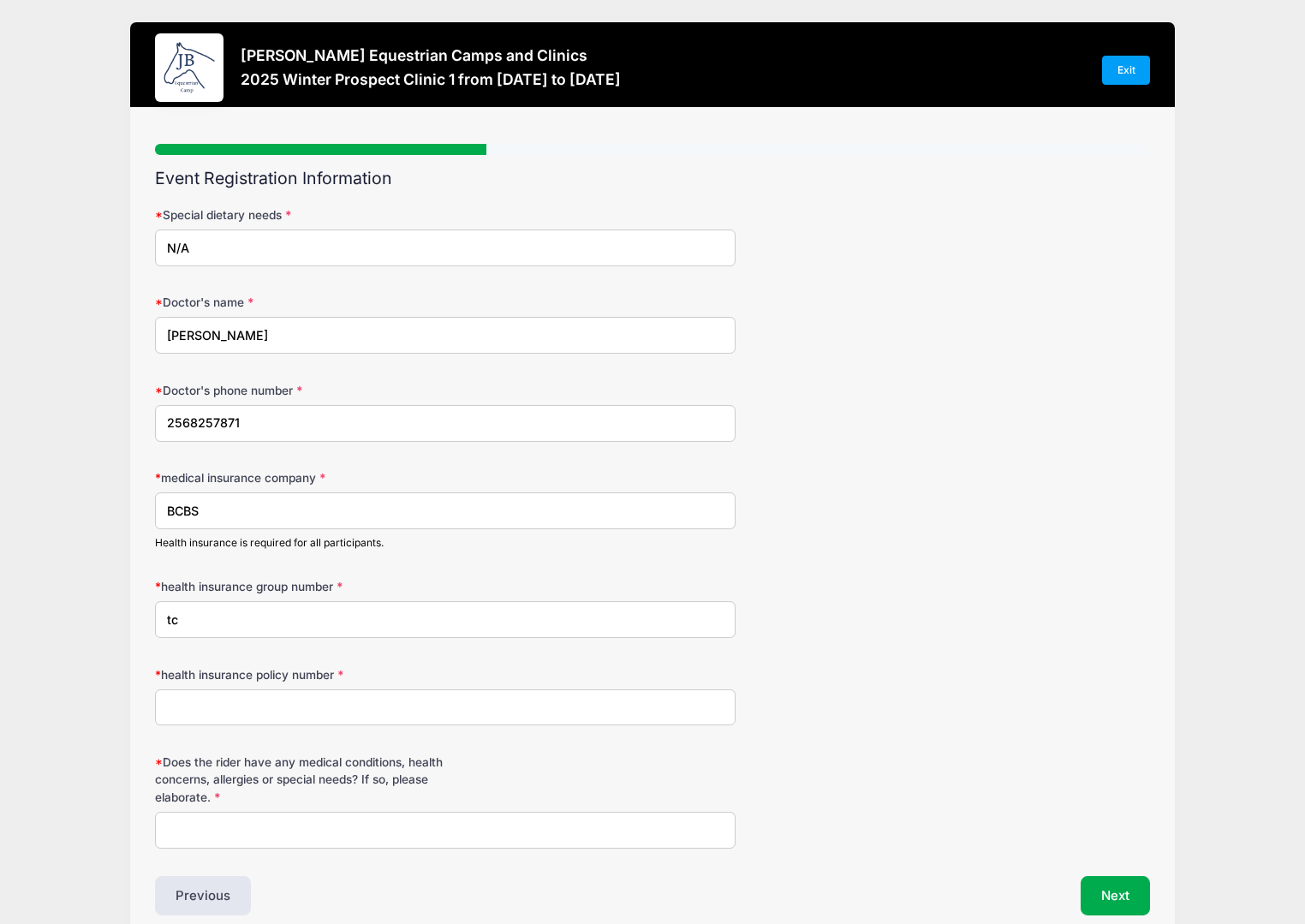
type input "t"
type input "TCA819619133"
click at [188, 601] on input "TCA819619133" at bounding box center [445, 619] width 581 height 37
click at [202, 699] on input "health insurance policy number" at bounding box center [445, 707] width 581 height 37
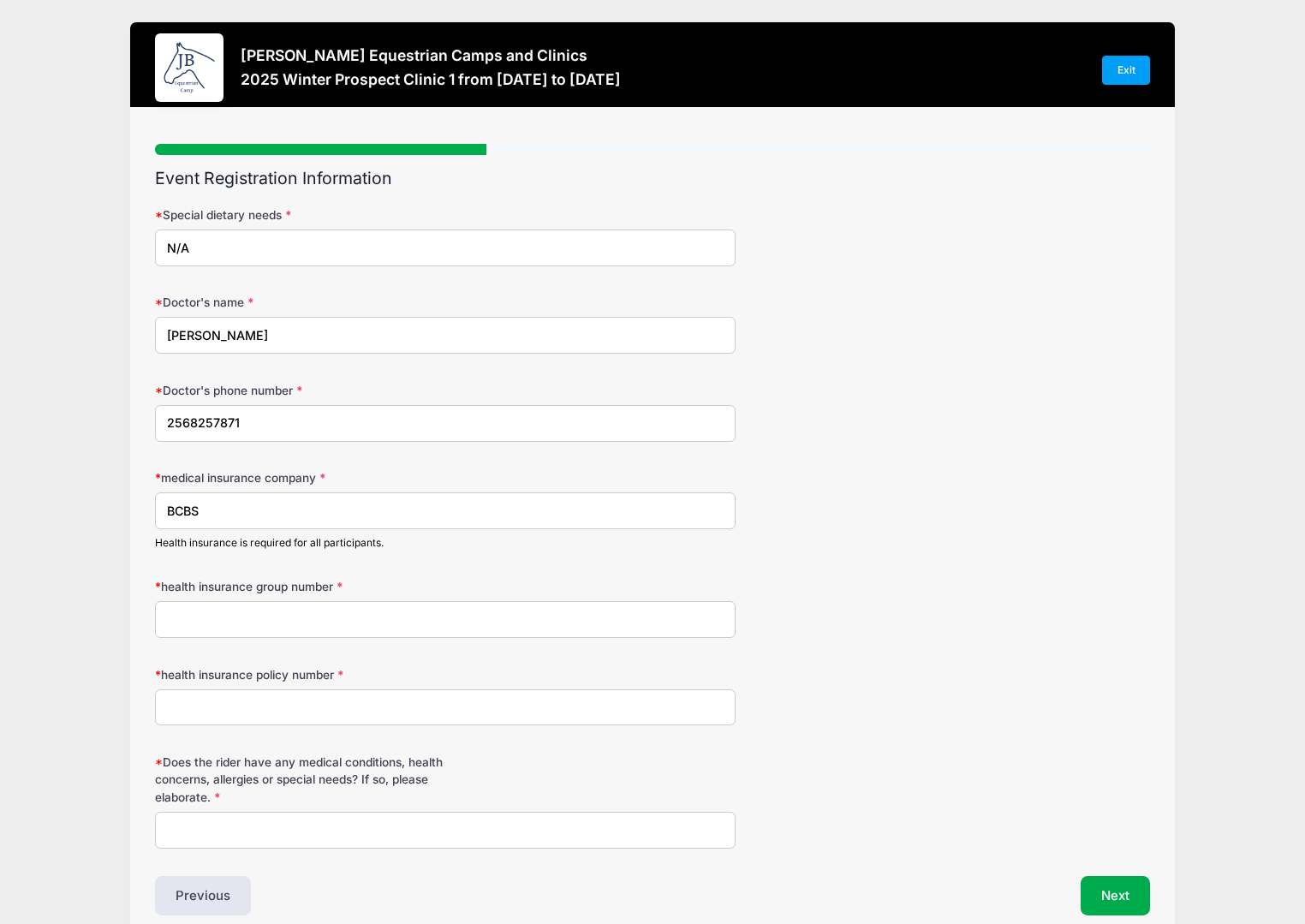
paste input "TCA819619133"
type input "TCA819619133"
click at [196, 629] on input "health insurance group number" at bounding box center [445, 619] width 581 height 37
type input "91247"
click at [264, 831] on input "Does the rider have any medical conditions, health concerns, allergies or speci…" at bounding box center [445, 829] width 581 height 37
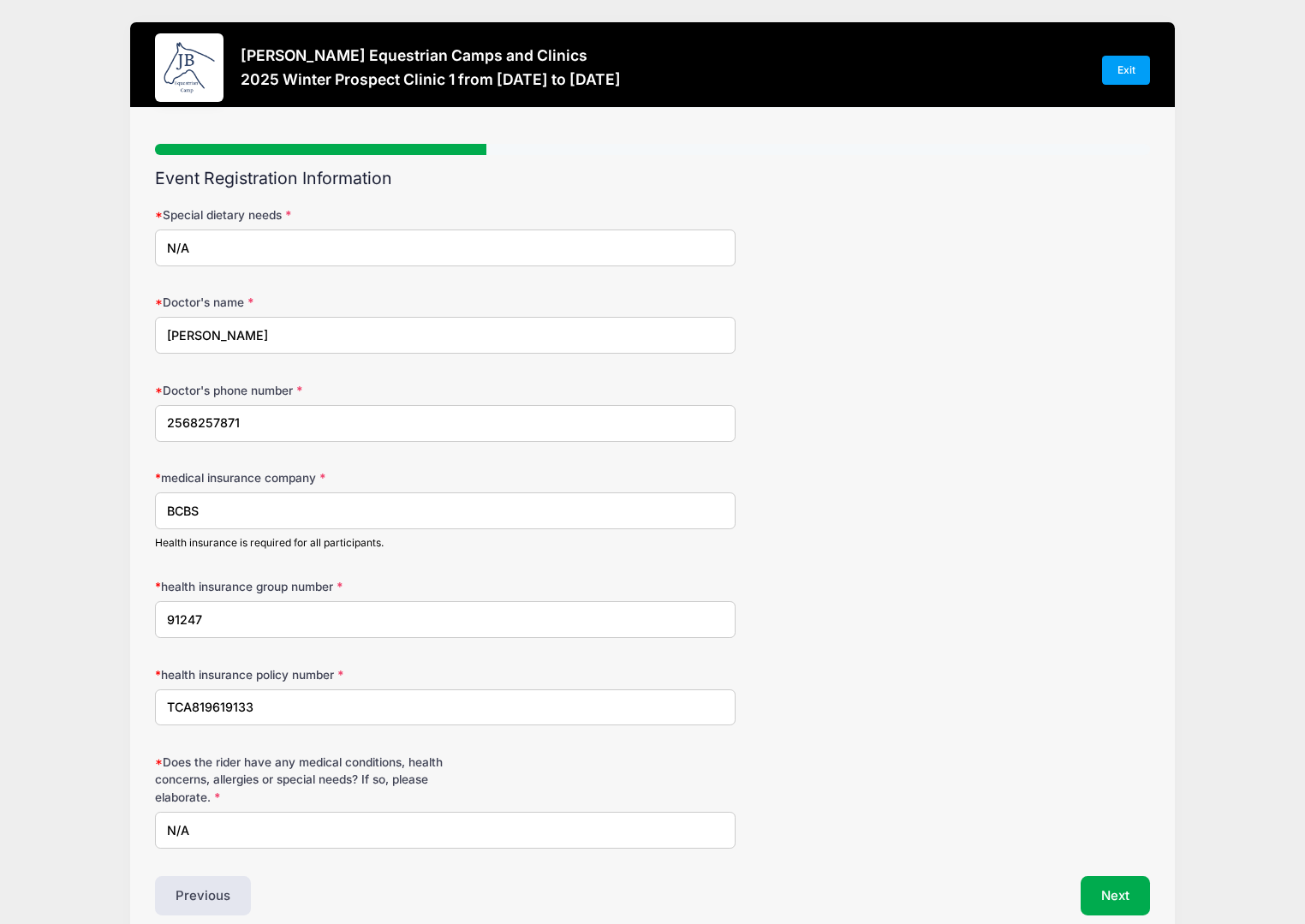
drag, startPoint x: 207, startPoint y: 817, endPoint x: 218, endPoint y: 828, distance: 15.6
click at [218, 828] on input "N/A" at bounding box center [445, 829] width 581 height 37
click at [334, 832] on input "Wears supportive knee brace, left side." at bounding box center [445, 829] width 581 height 37
drag, startPoint x: 404, startPoint y: 827, endPoint x: 137, endPoint y: 818, distance: 267.2
click at [137, 818] on div "Step 3 /7 Step 1 Step 2 Step 3 Step 4 Step 5 Step 6 Policies Extra Items Summar…" at bounding box center [653, 522] width 1045 height 830
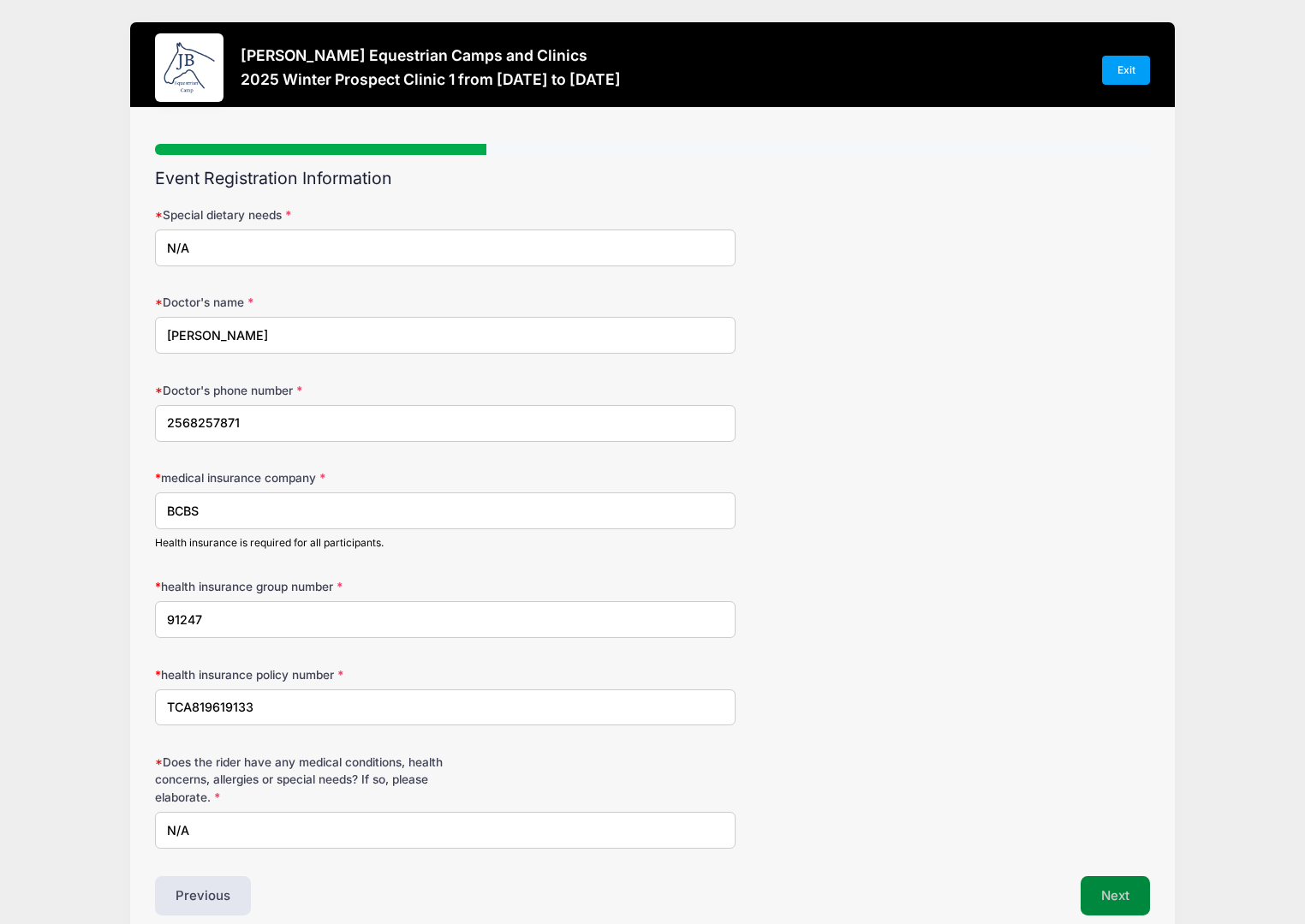
type input "N/A"
click at [1103, 885] on button "Next" at bounding box center [1115, 895] width 69 height 40
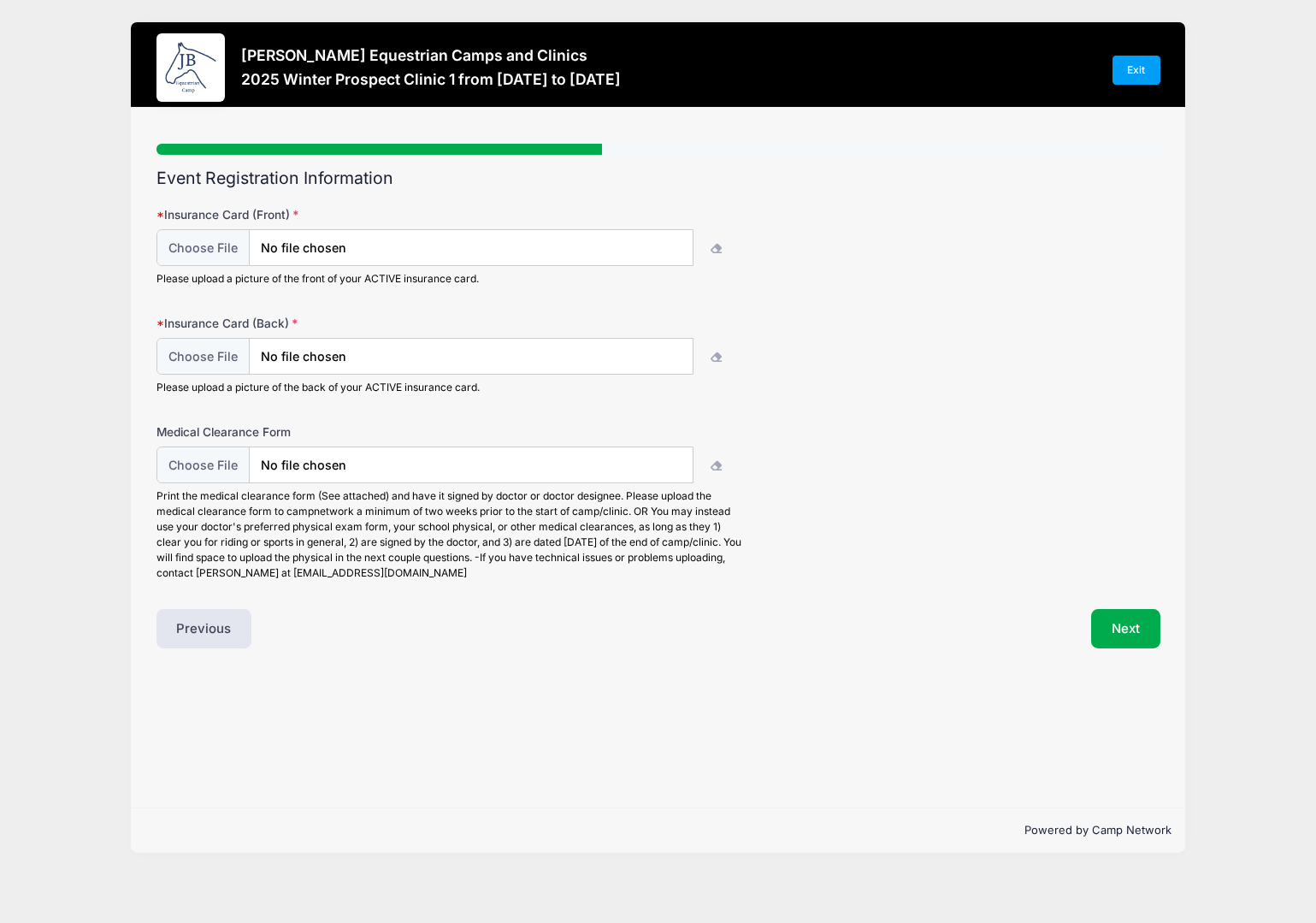
type input "C:\fakepath\IMG_9286.jpg"
type input "C:\fakepath\IMG_9287.jpg"
click at [1133, 640] on button "Next" at bounding box center [1125, 629] width 69 height 40
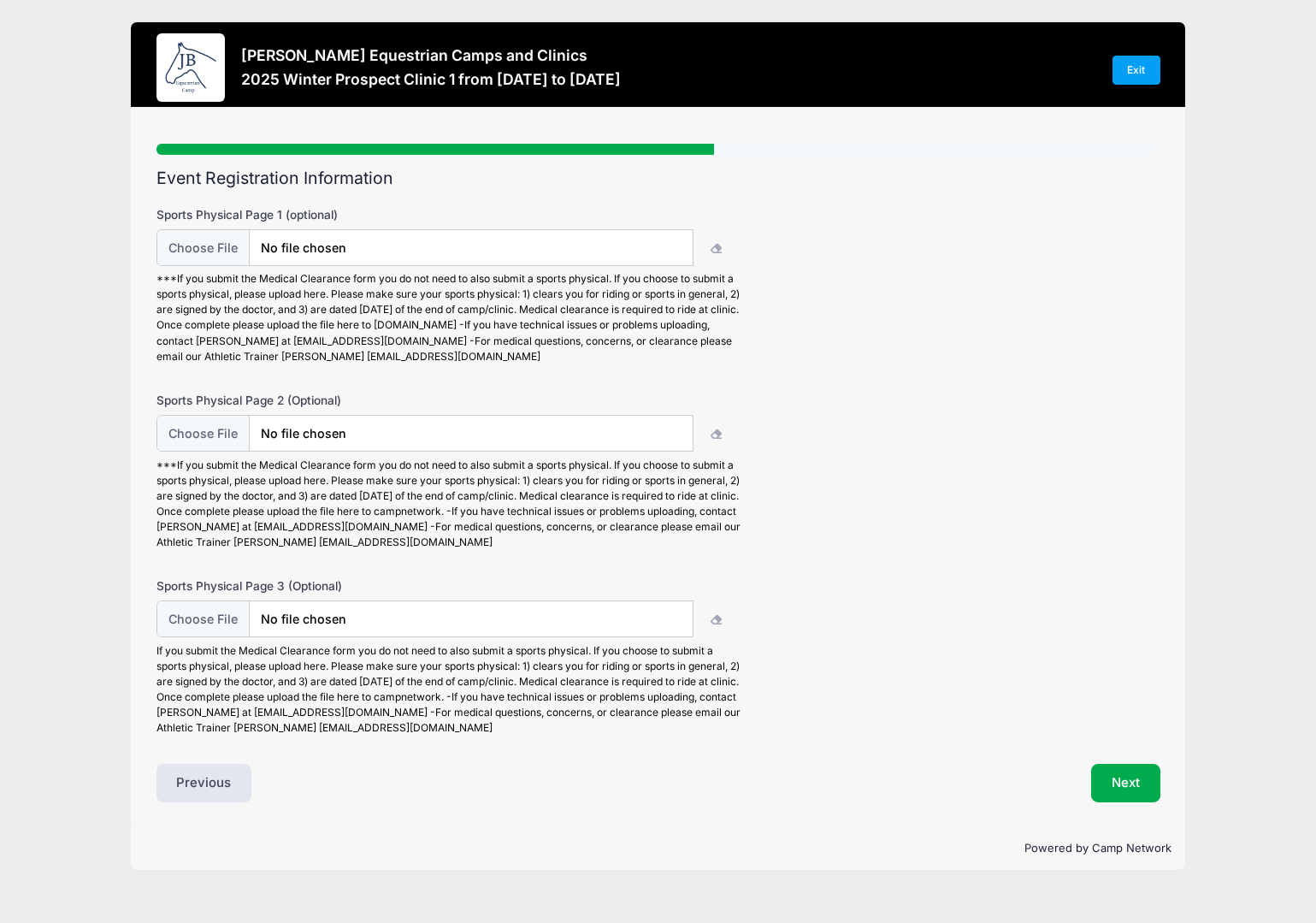
click at [1182, 795] on div "Step 5 /7 Step 1 Step 2 Step 3 Step 4 Step 5 Step 6 Policies Extra Items Summar…" at bounding box center [657, 466] width 1054 height 717
click at [1095, 782] on button "Next" at bounding box center [1125, 784] width 69 height 40
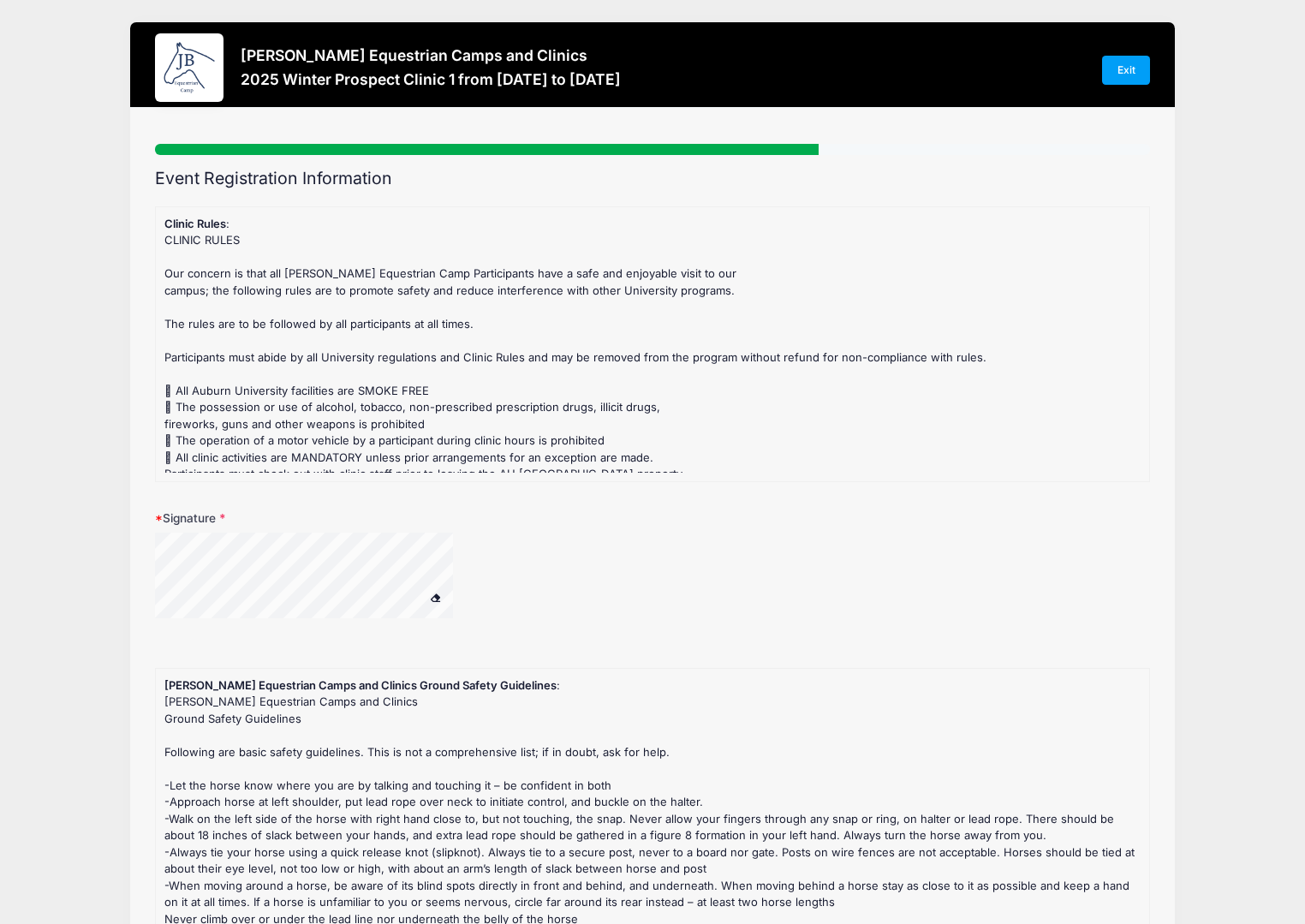
click at [169, 386] on div "CLINIC RULES Our concern is that all Jessica Braswell Equestrian Camp Participa…" at bounding box center [652, 533] width 977 height 601
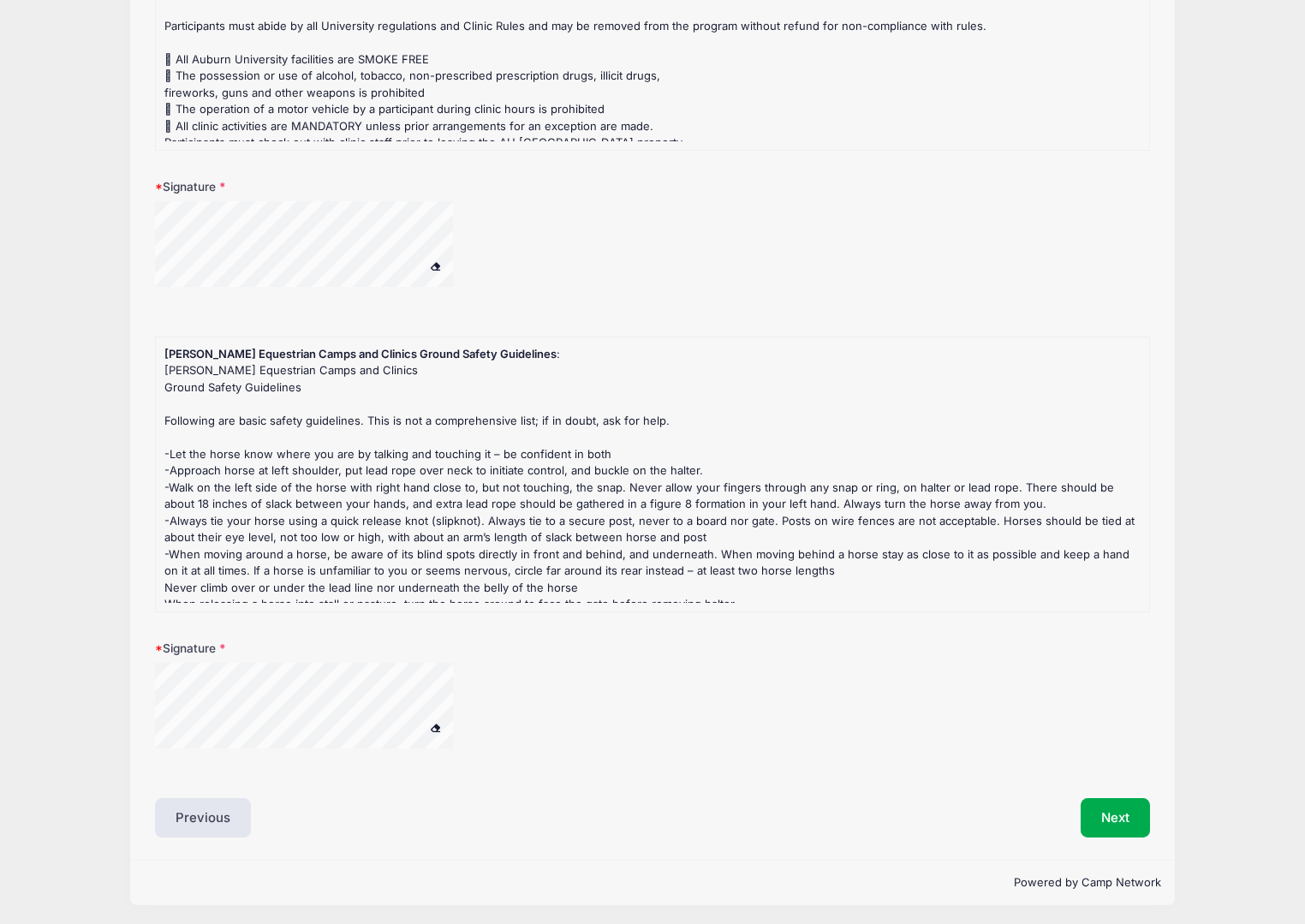
scroll to position [36, 0]
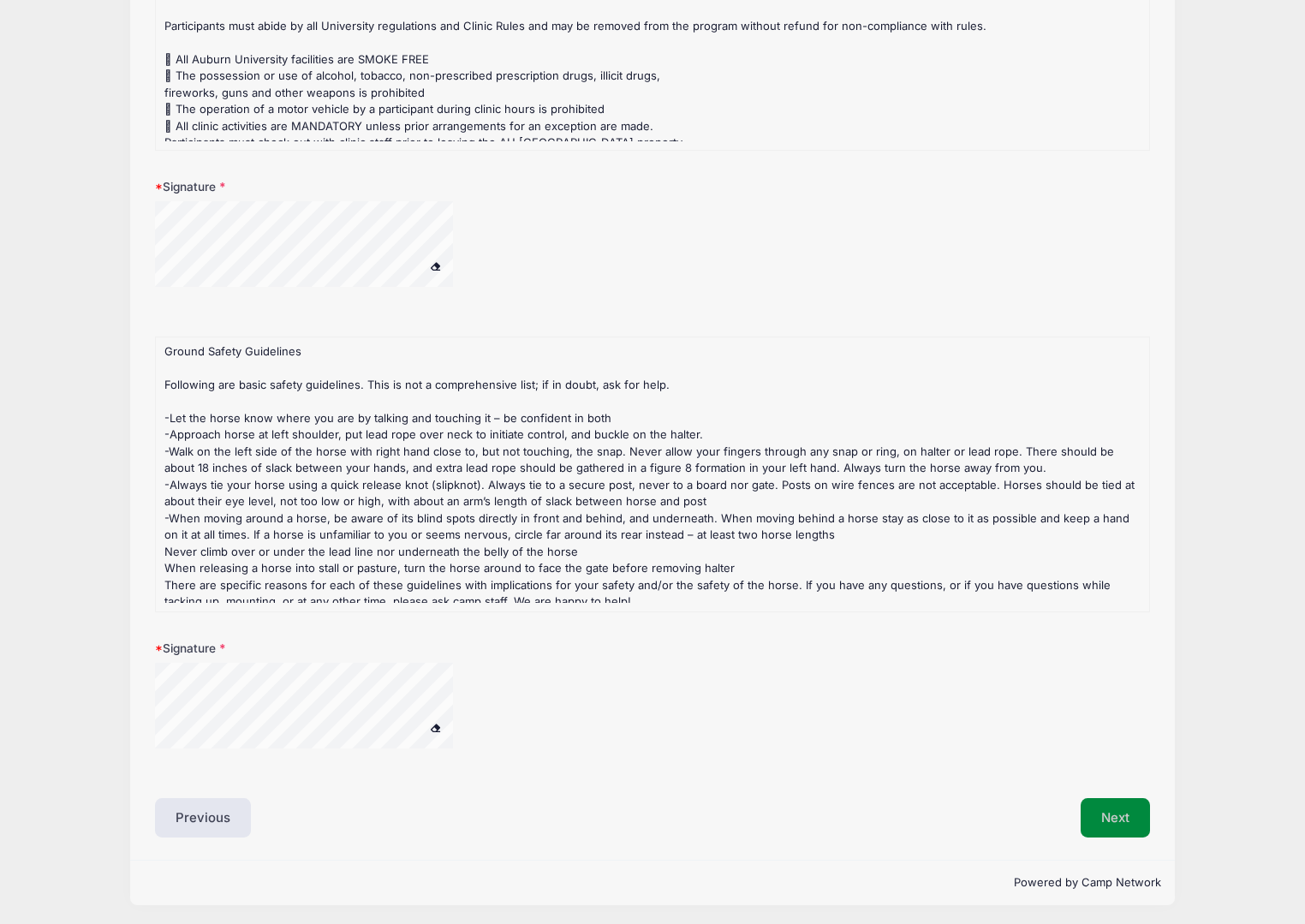
click at [1129, 822] on button "Next" at bounding box center [1115, 818] width 69 height 40
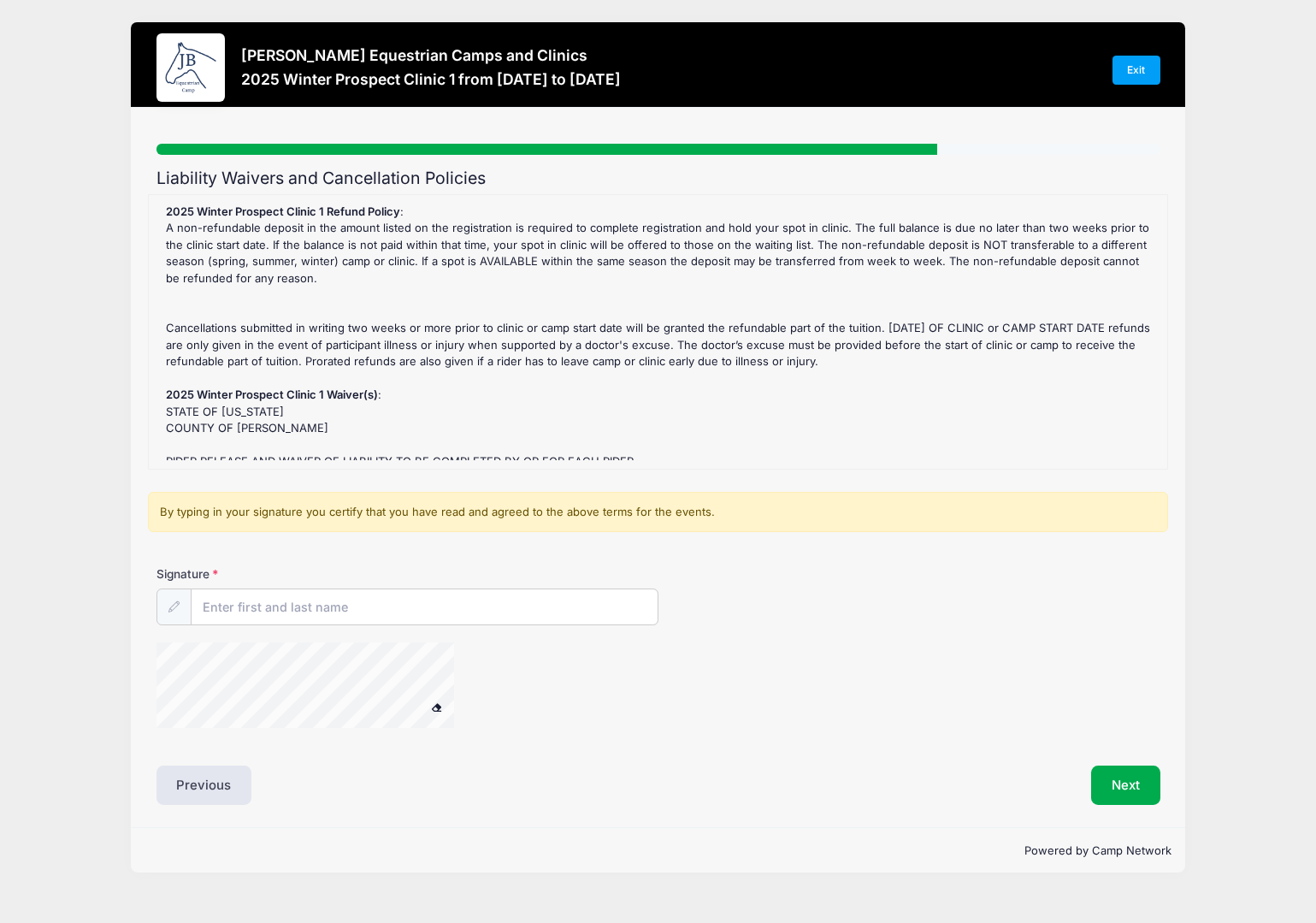
scroll to position [0, 0]
click at [241, 616] on input "Signature" at bounding box center [425, 607] width 466 height 37
type input "Jess von Gal"
click at [1109, 785] on button "Next" at bounding box center [1125, 786] width 69 height 40
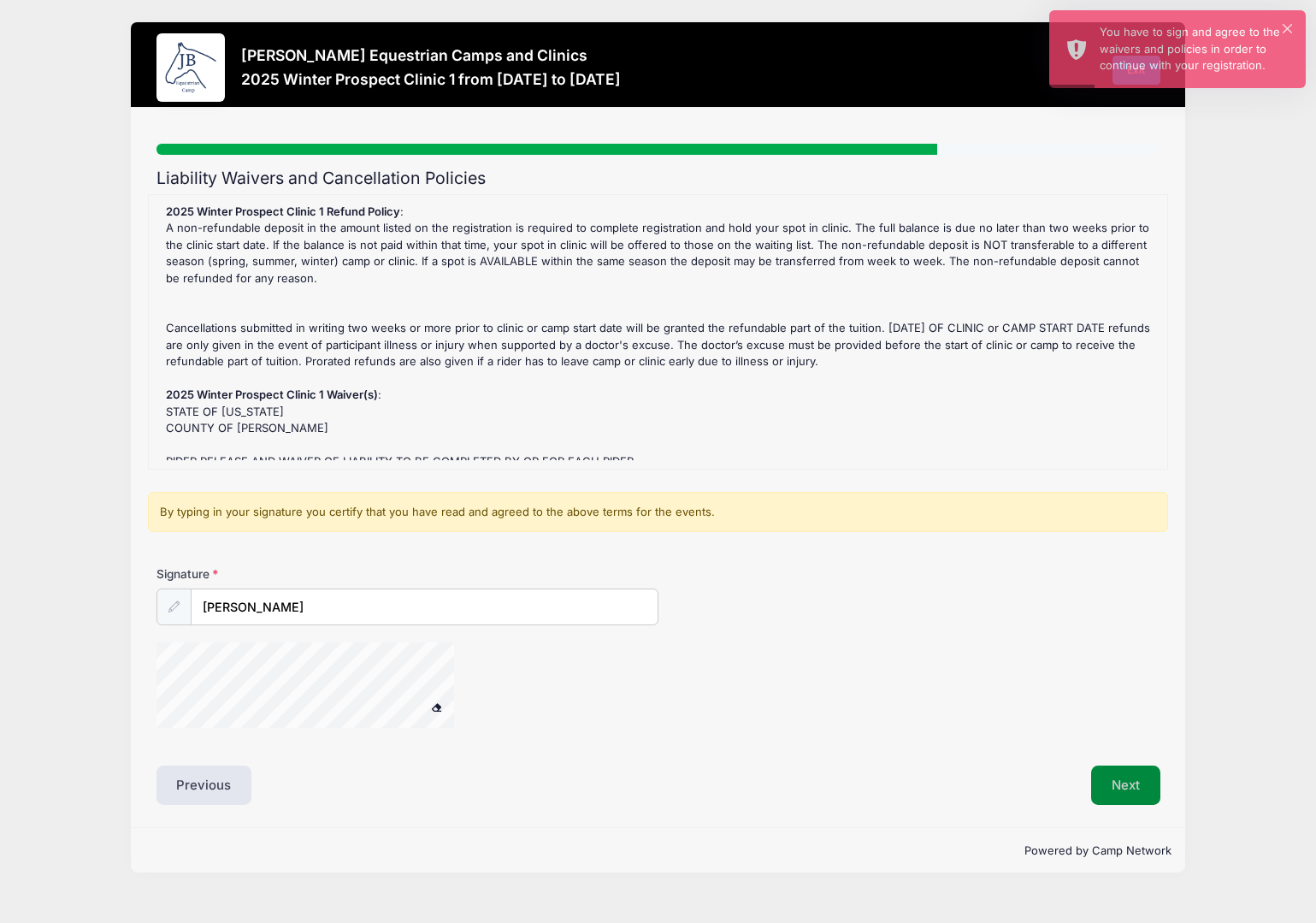
click at [1114, 785] on button "Next" at bounding box center [1125, 786] width 69 height 40
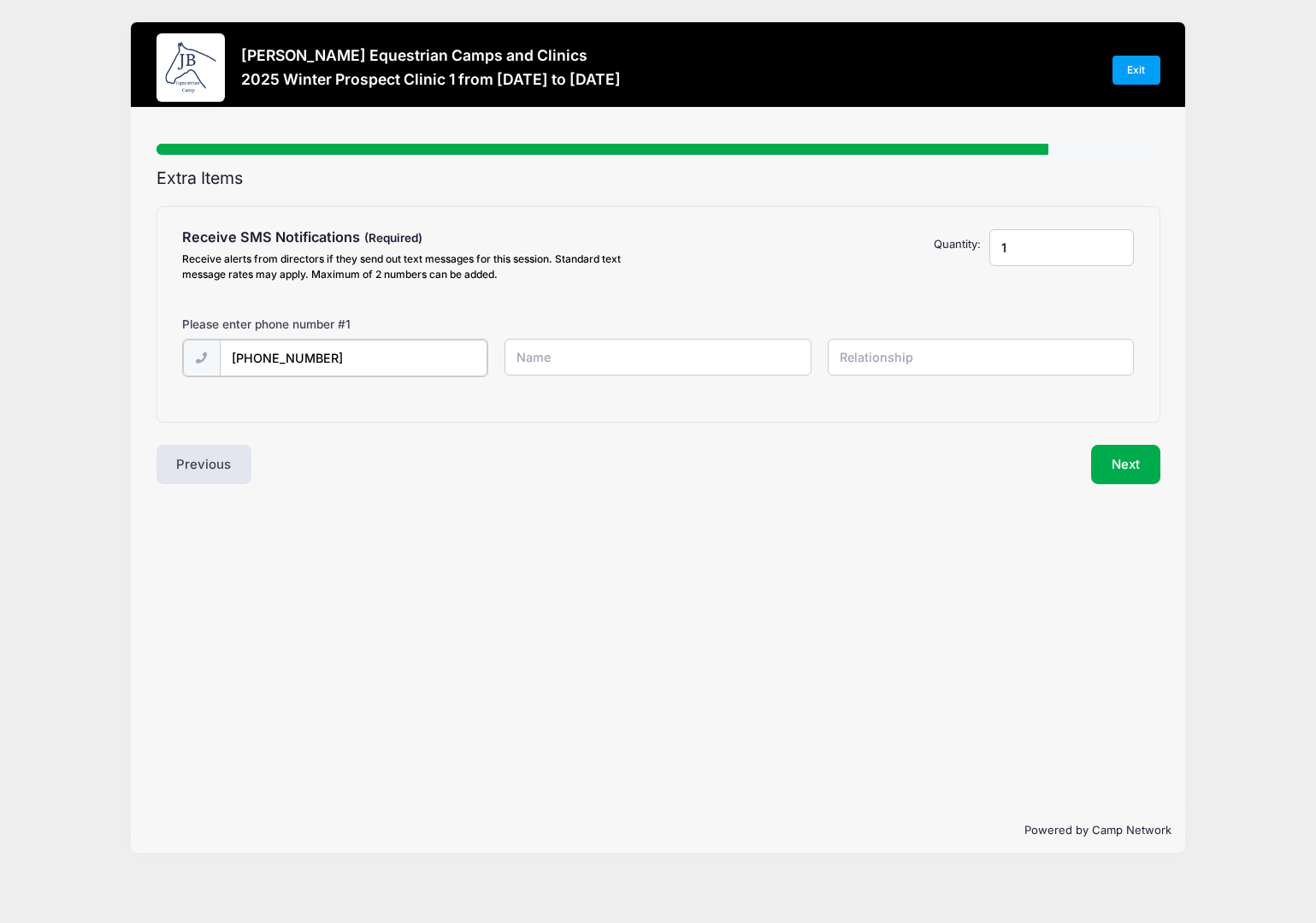
type input "(334) 315-4831"
type input "Galyn"
type input "Attendant"
click at [559, 363] on input "Galyn" at bounding box center [658, 357] width 306 height 37
type input "Galyn von Gal"
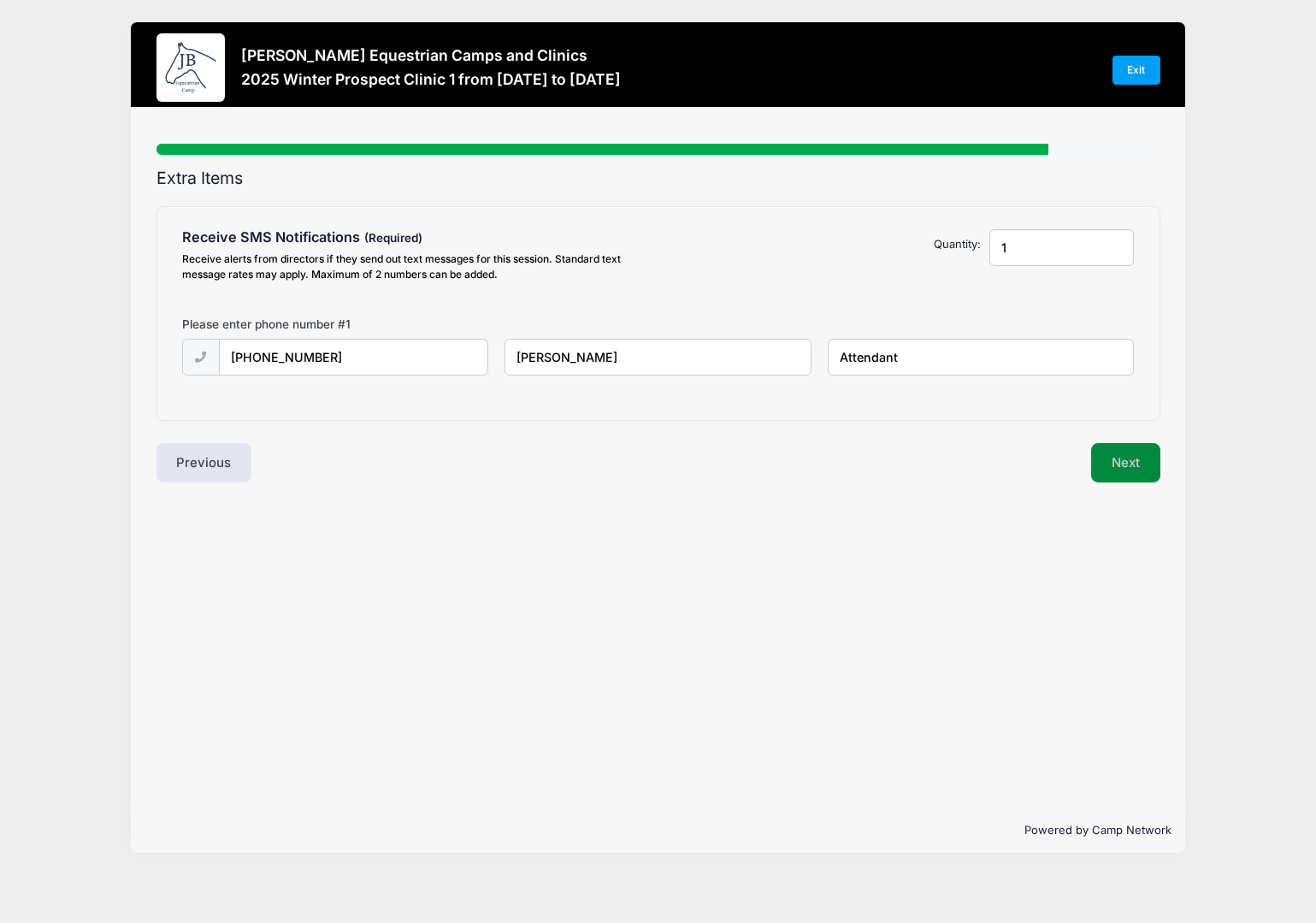
click at [1124, 464] on button "Next" at bounding box center [1125, 462] width 69 height 40
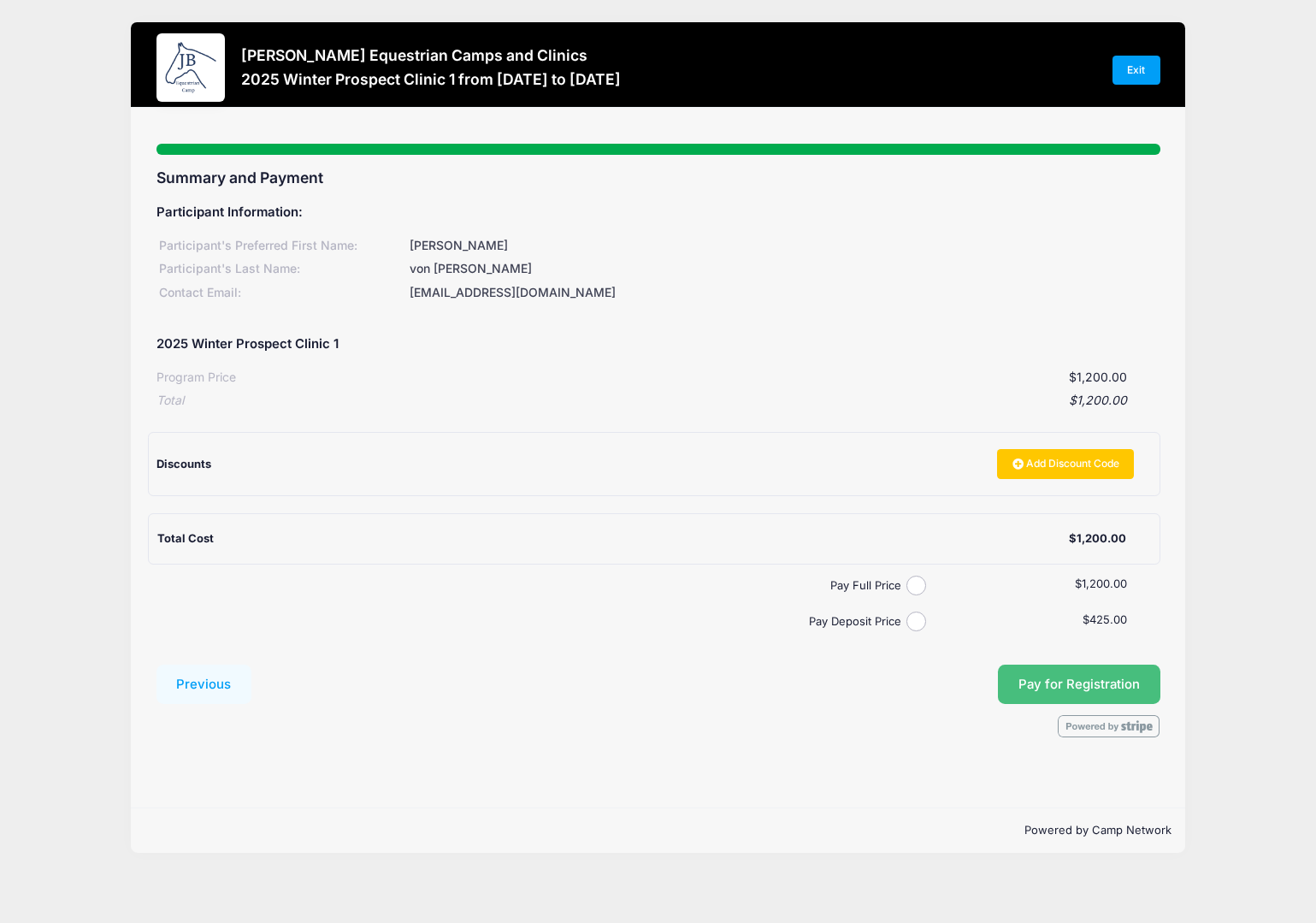
click at [1060, 690] on button "Pay for Registration" at bounding box center [1079, 684] width 162 height 40
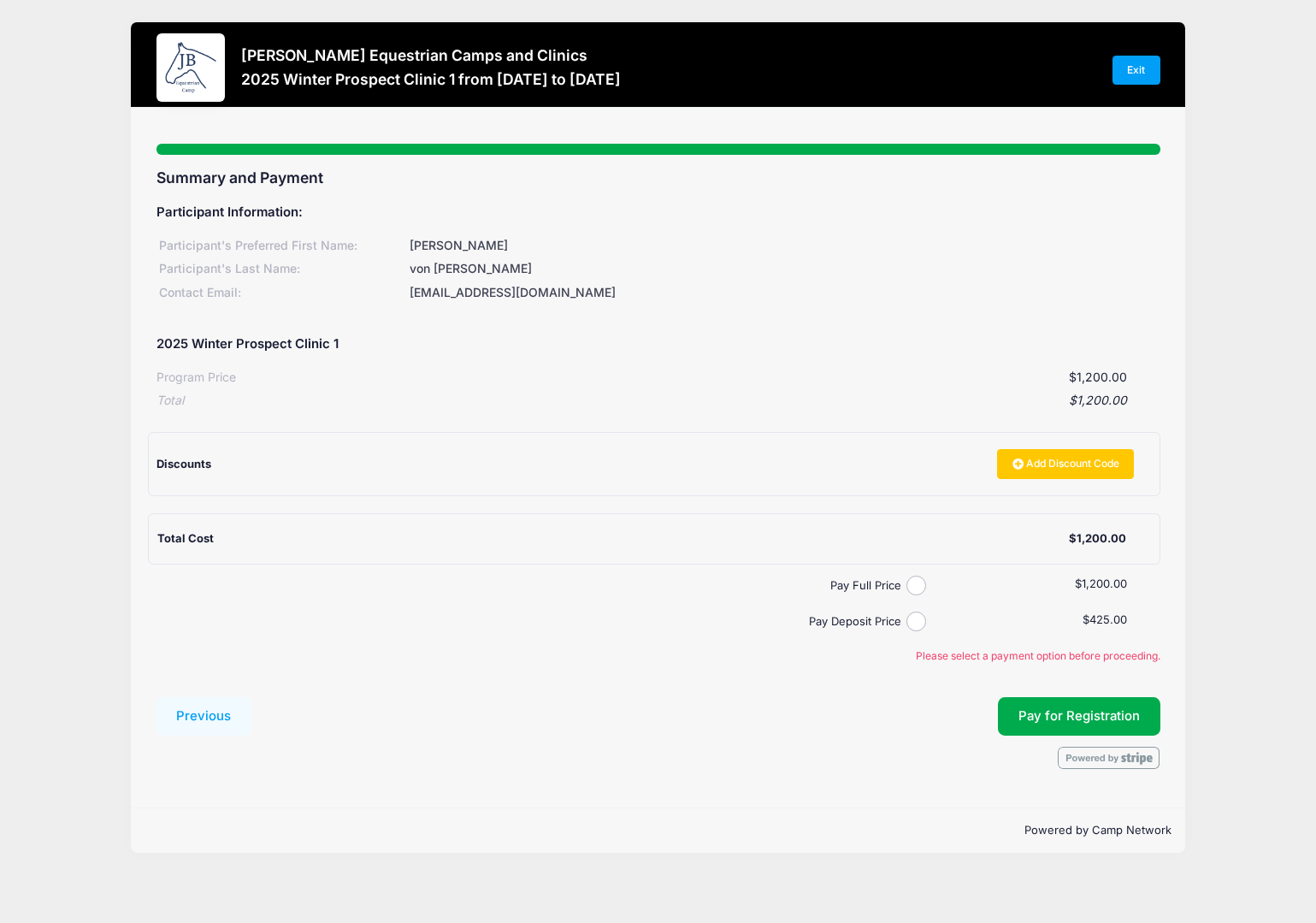
click at [923, 620] on input "Pay Deposit Price" at bounding box center [916, 622] width 20 height 20
radio input "true"
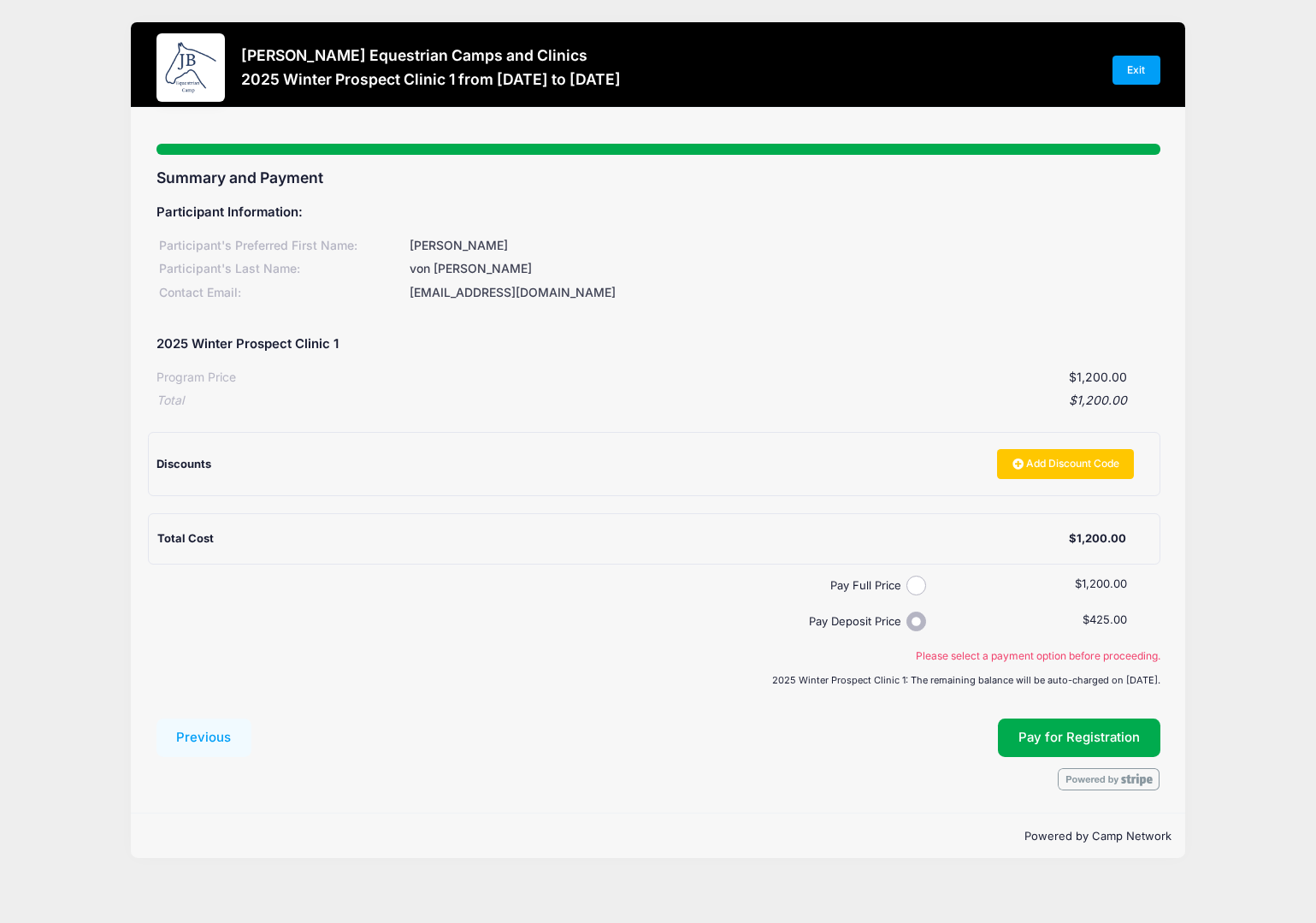
click at [911, 589] on div "Pay Full Price $1,200.00 Pay Deposit Price $425.00 Please select a payment opti…" at bounding box center [658, 619] width 1004 height 88
click at [925, 577] on input "Pay Full Price" at bounding box center [916, 585] width 20 height 20
radio input "true"
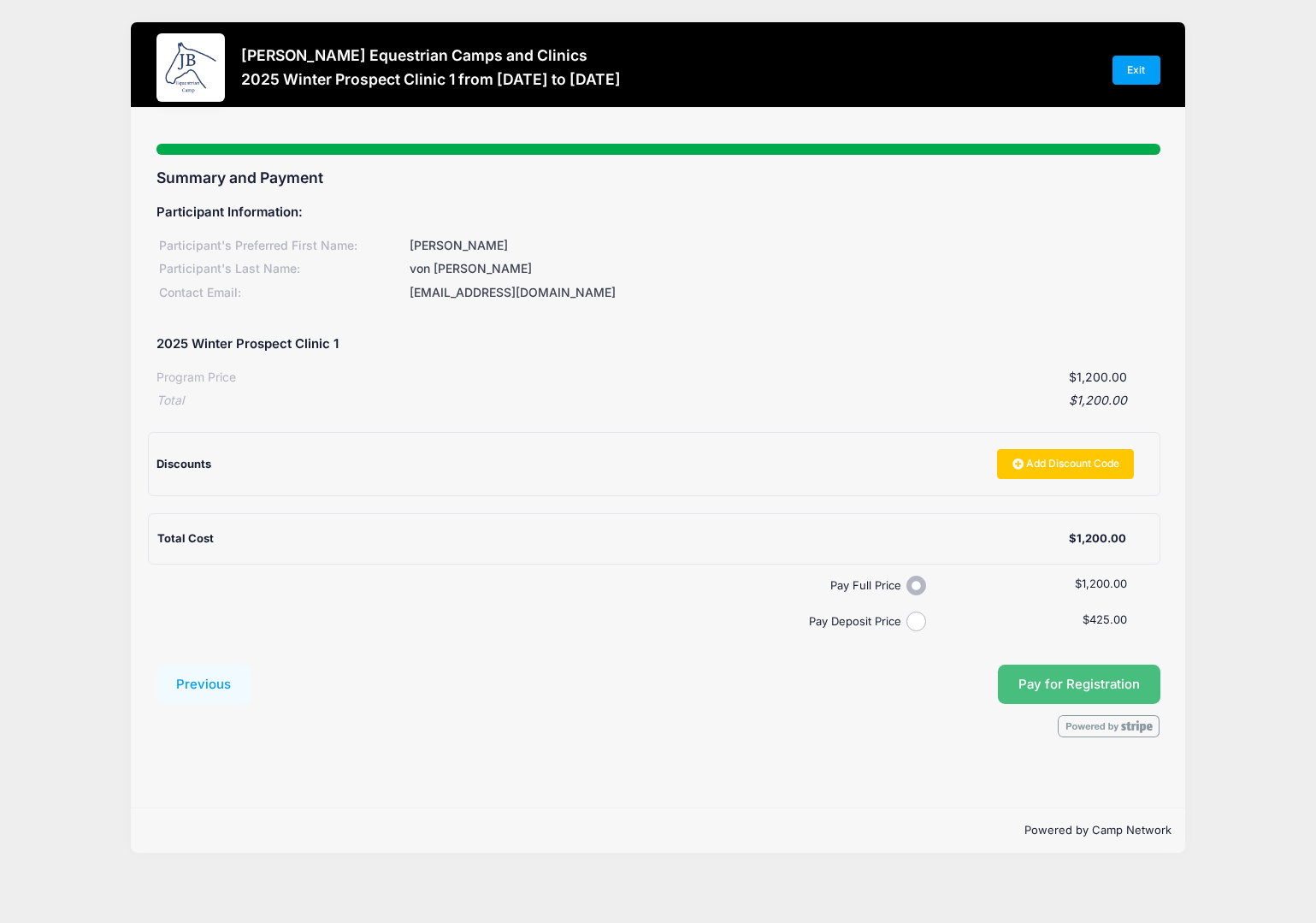
click at [1108, 683] on button "Pay for Registration" at bounding box center [1079, 684] width 162 height 40
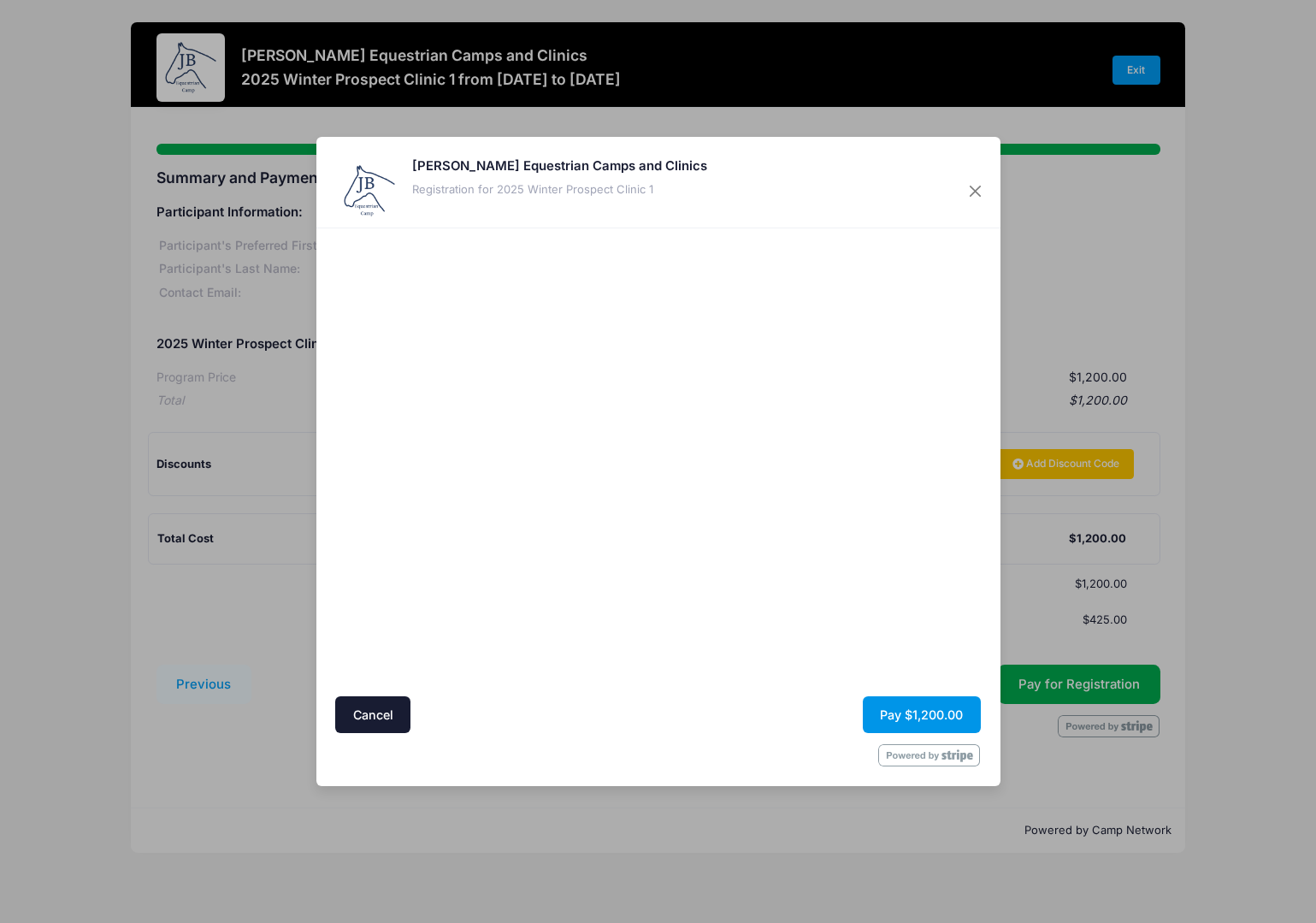
click at [934, 714] on button "Pay $1,200.00" at bounding box center [921, 713] width 118 height 37
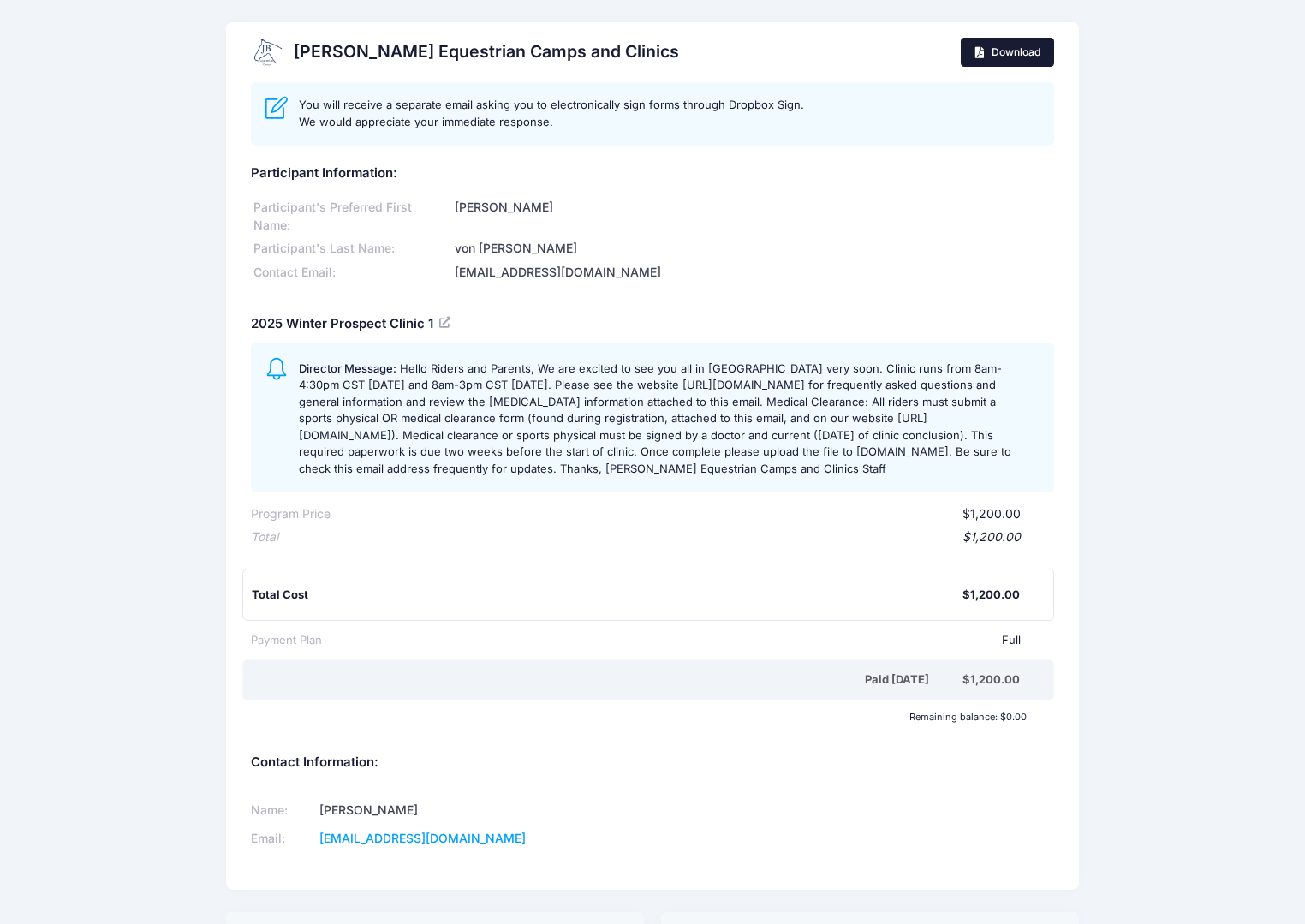
click at [995, 61] on link "Download" at bounding box center [1007, 51] width 93 height 29
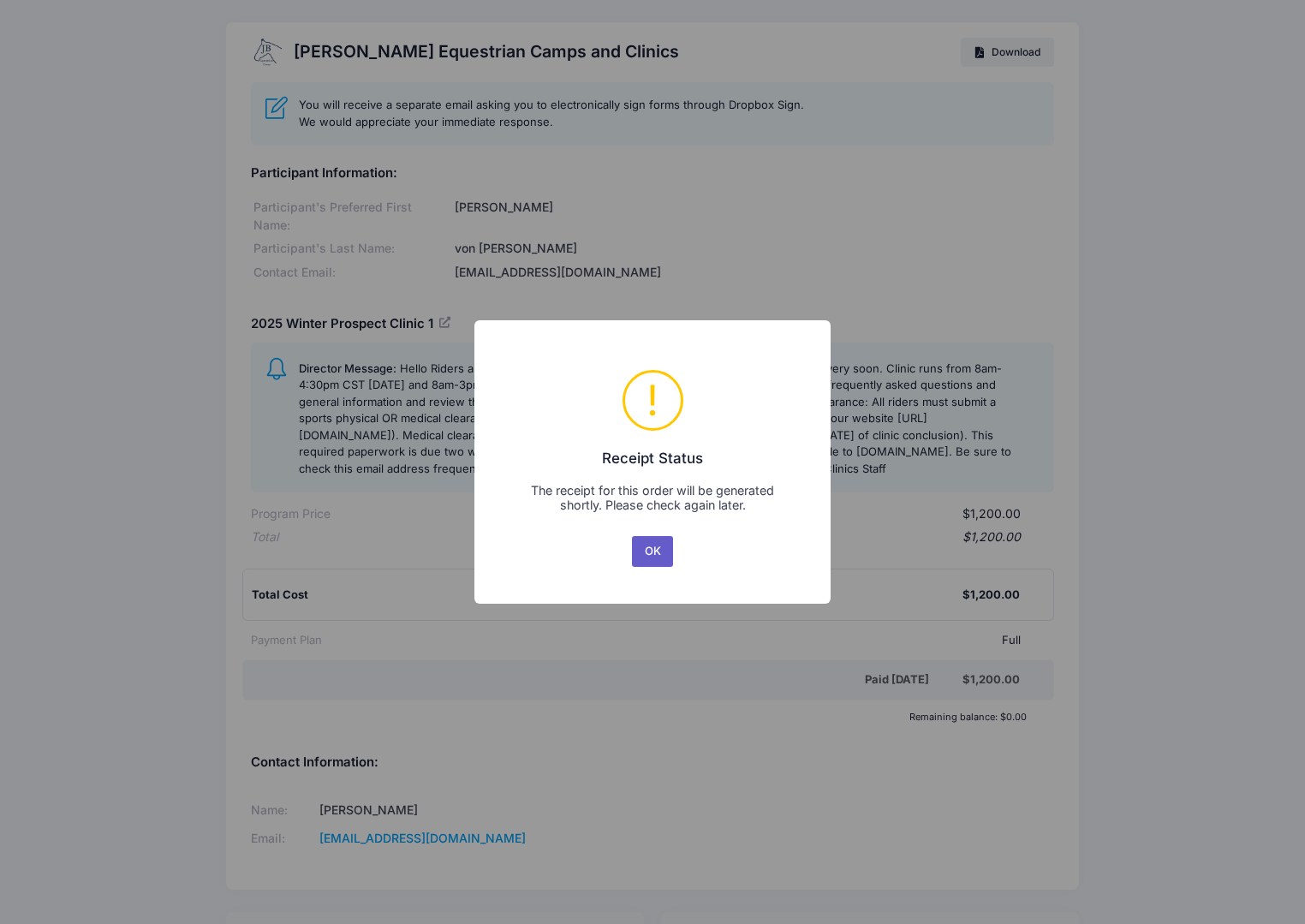
click at [648, 551] on button "OK" at bounding box center [653, 551] width 42 height 31
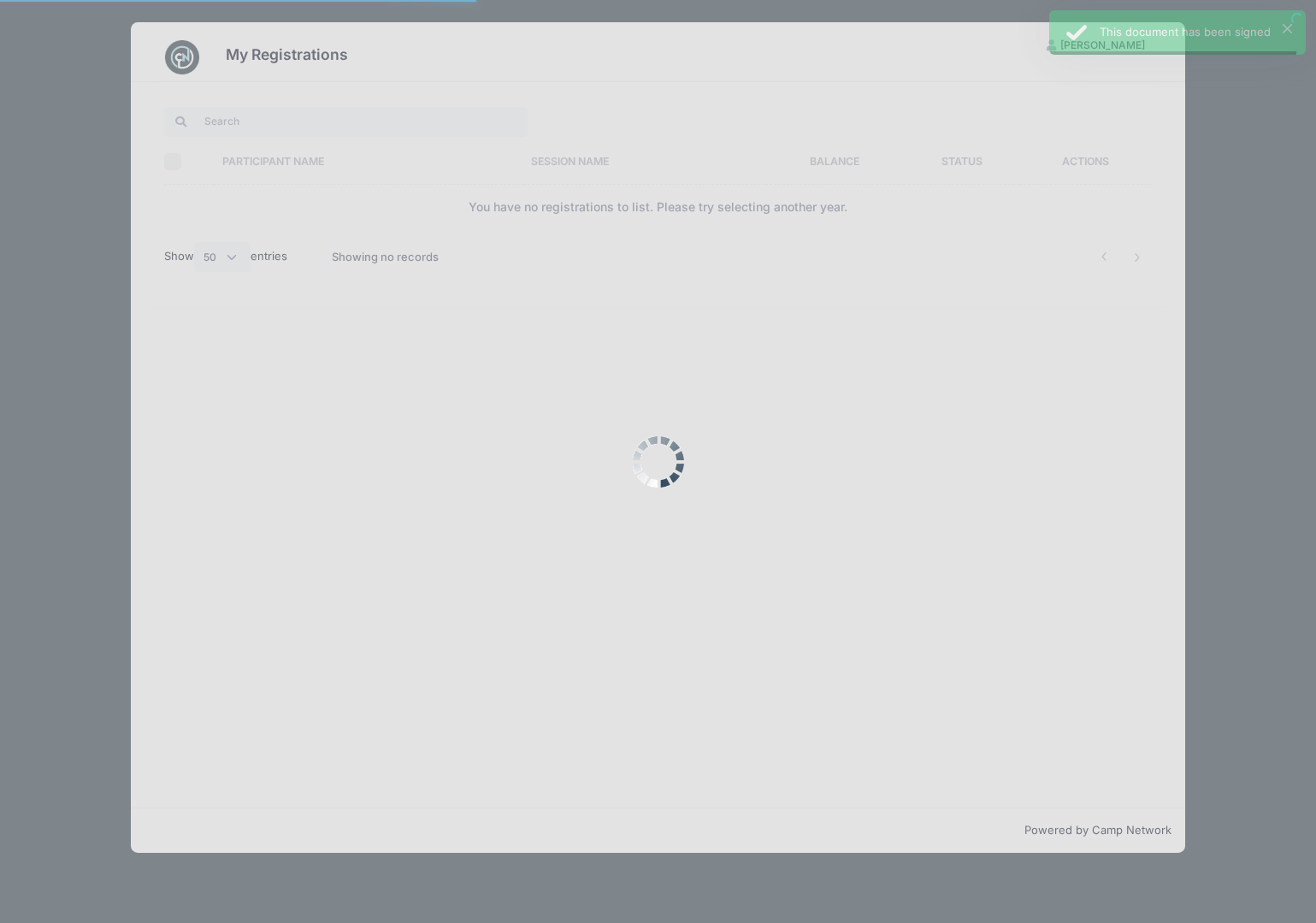
select select "50"
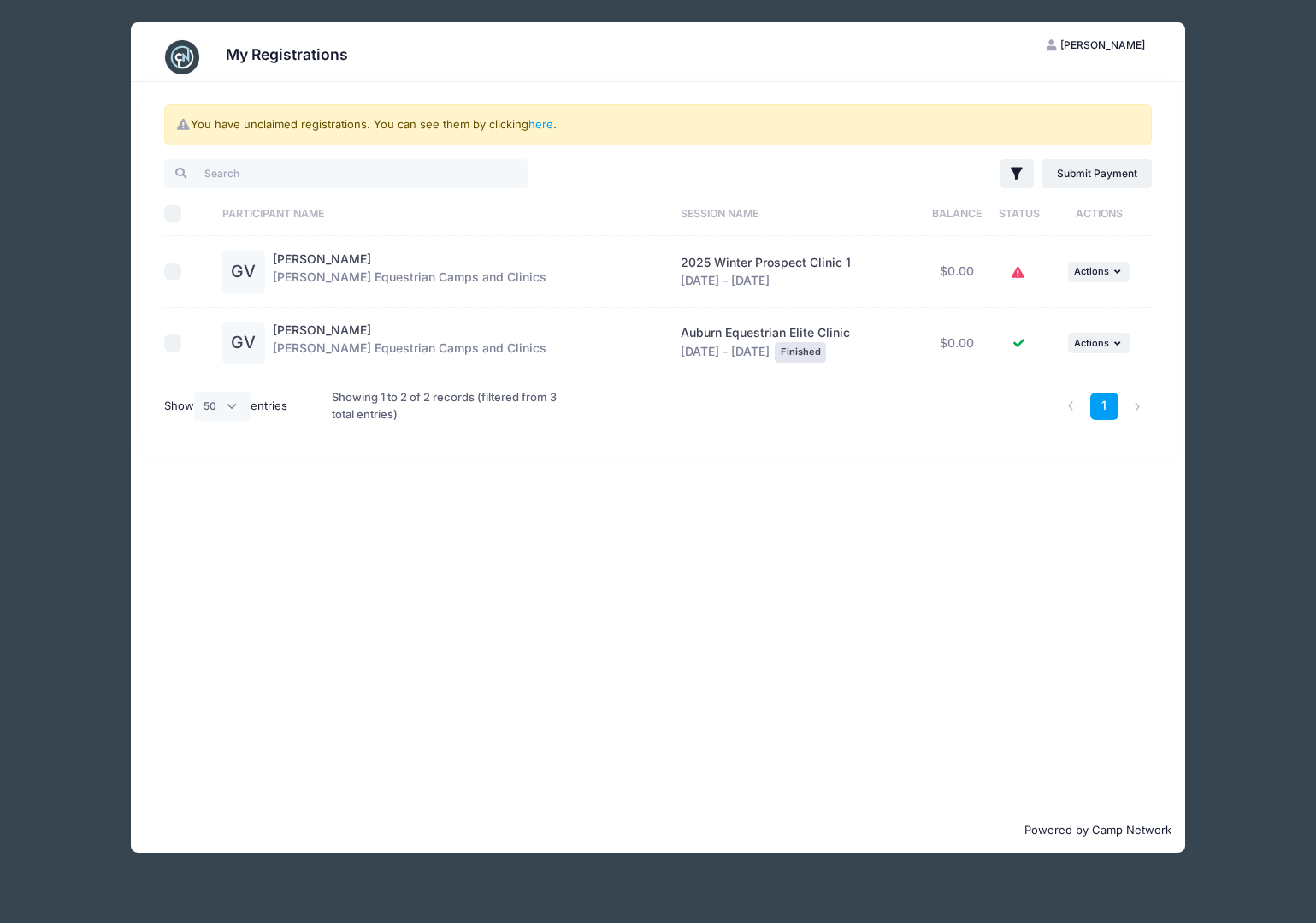
click at [1014, 273] on icon at bounding box center [1019, 273] width 14 height 0
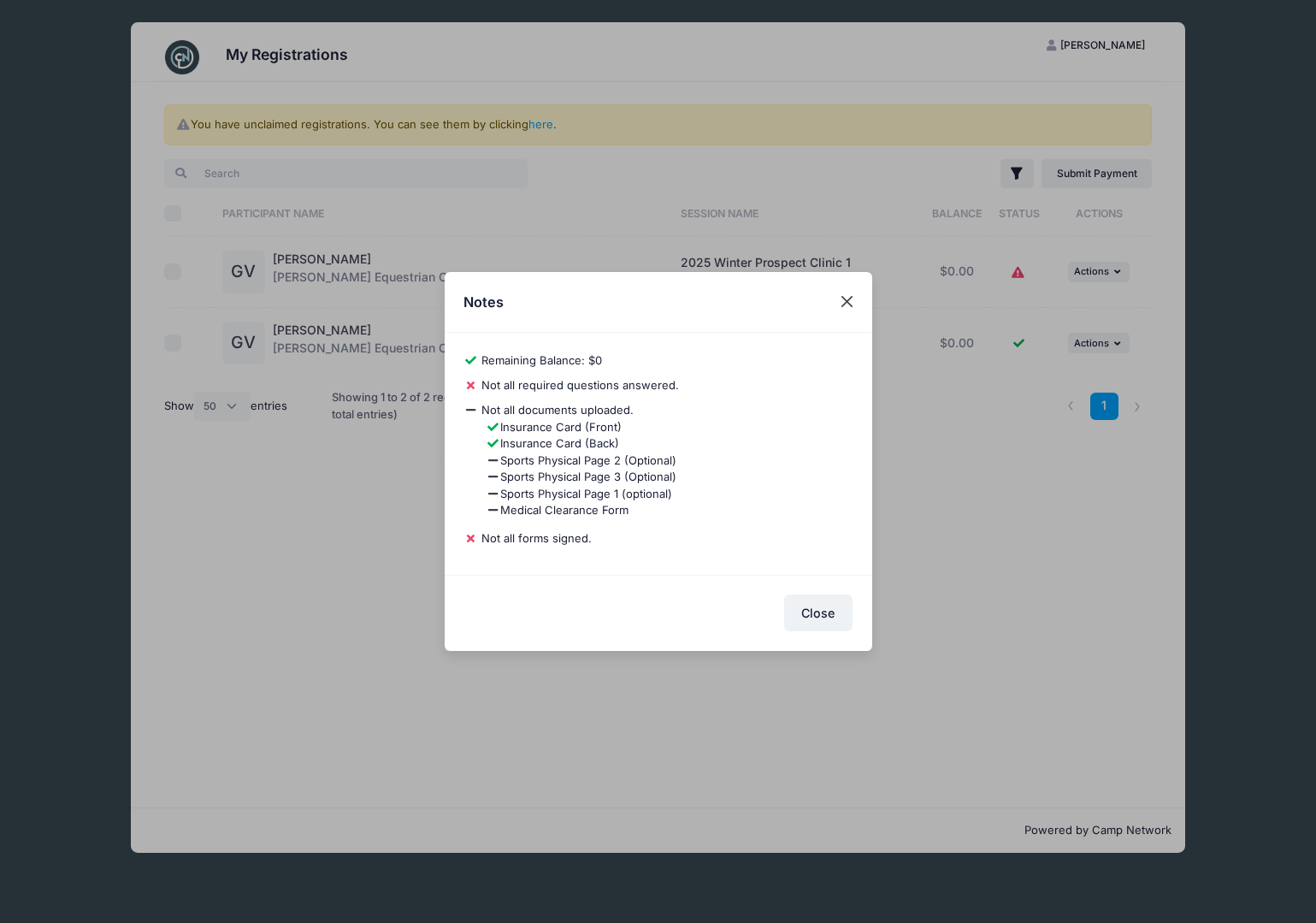
click at [851, 303] on button "Close" at bounding box center [846, 301] width 31 height 31
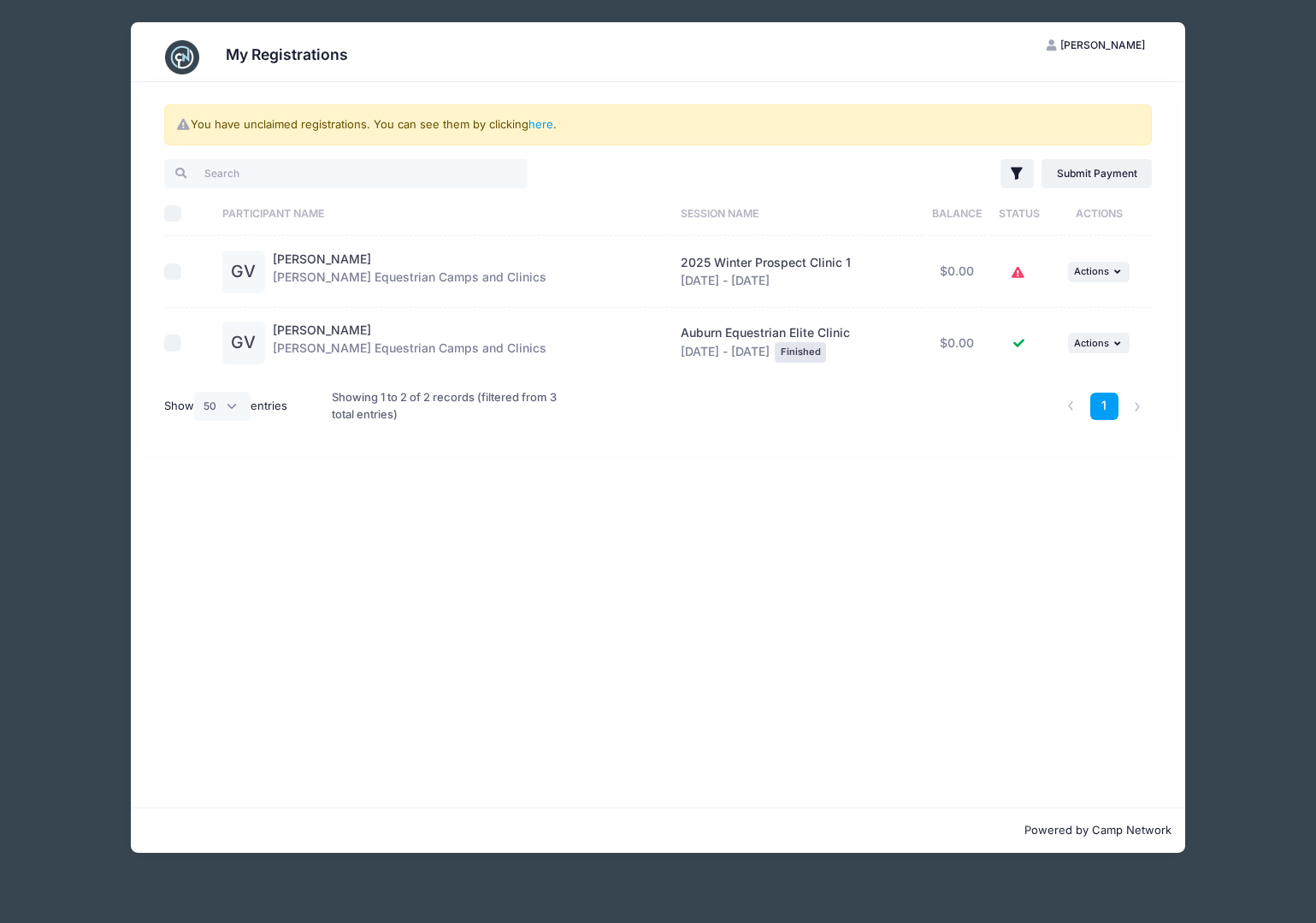
click at [1210, 369] on div "My Registrations JV [PERSON_NAME] My Account Logout You have unclaimed registra…" at bounding box center [658, 437] width 1265 height 875
